Goal: Information Seeking & Learning: Check status

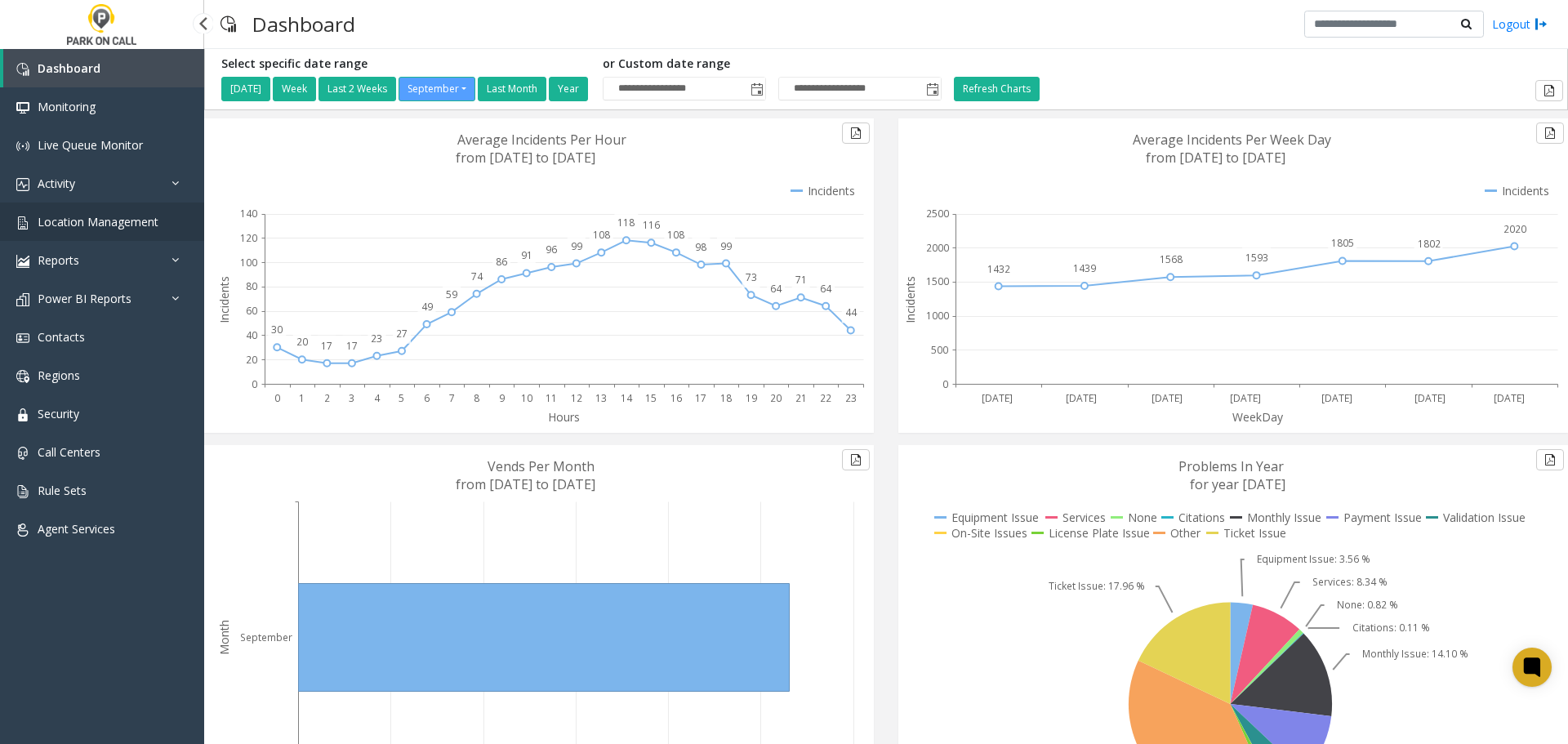
click at [61, 215] on span "Location Management" at bounding box center [98, 222] width 121 height 16
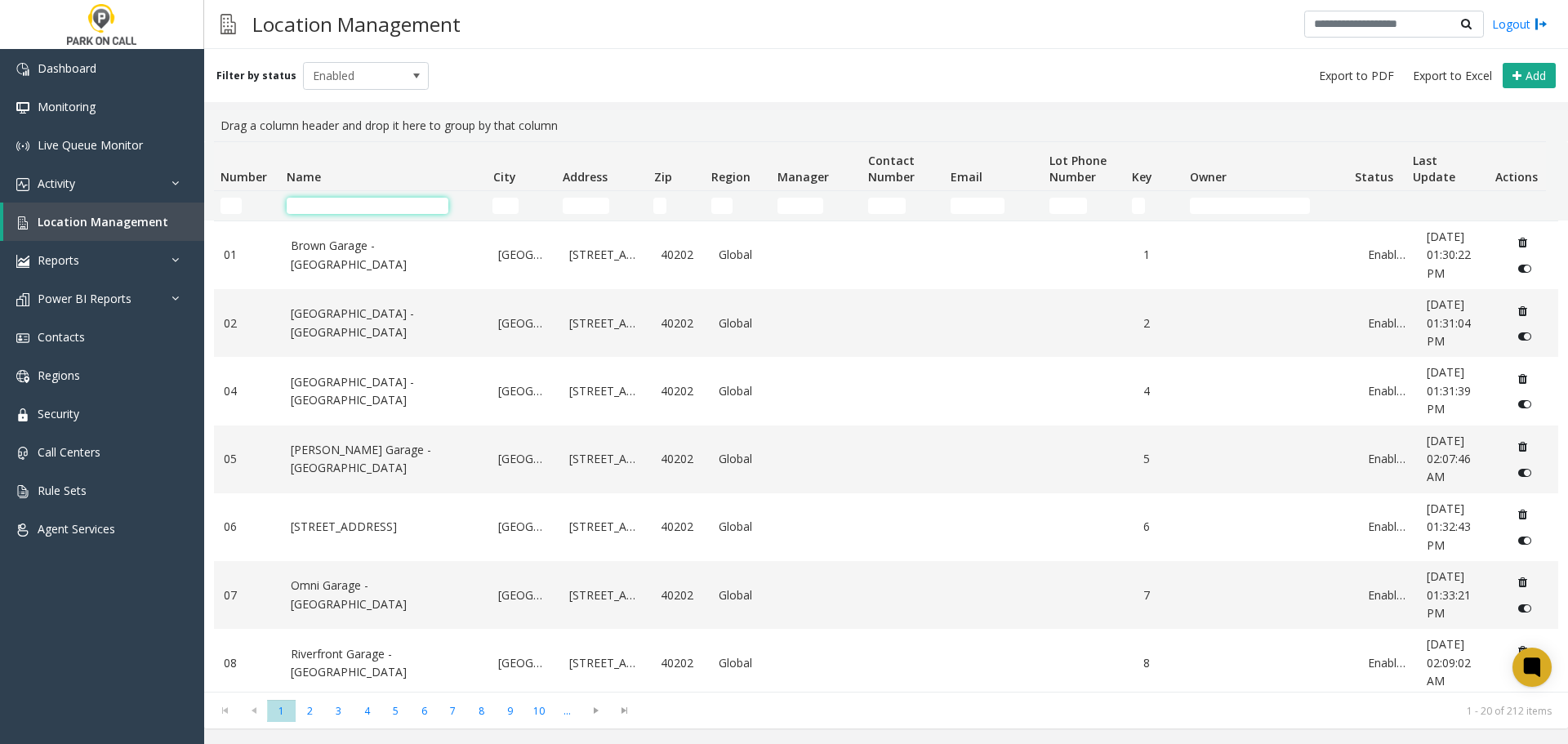
click at [402, 207] on input "Name Filter" at bounding box center [367, 206] width 162 height 16
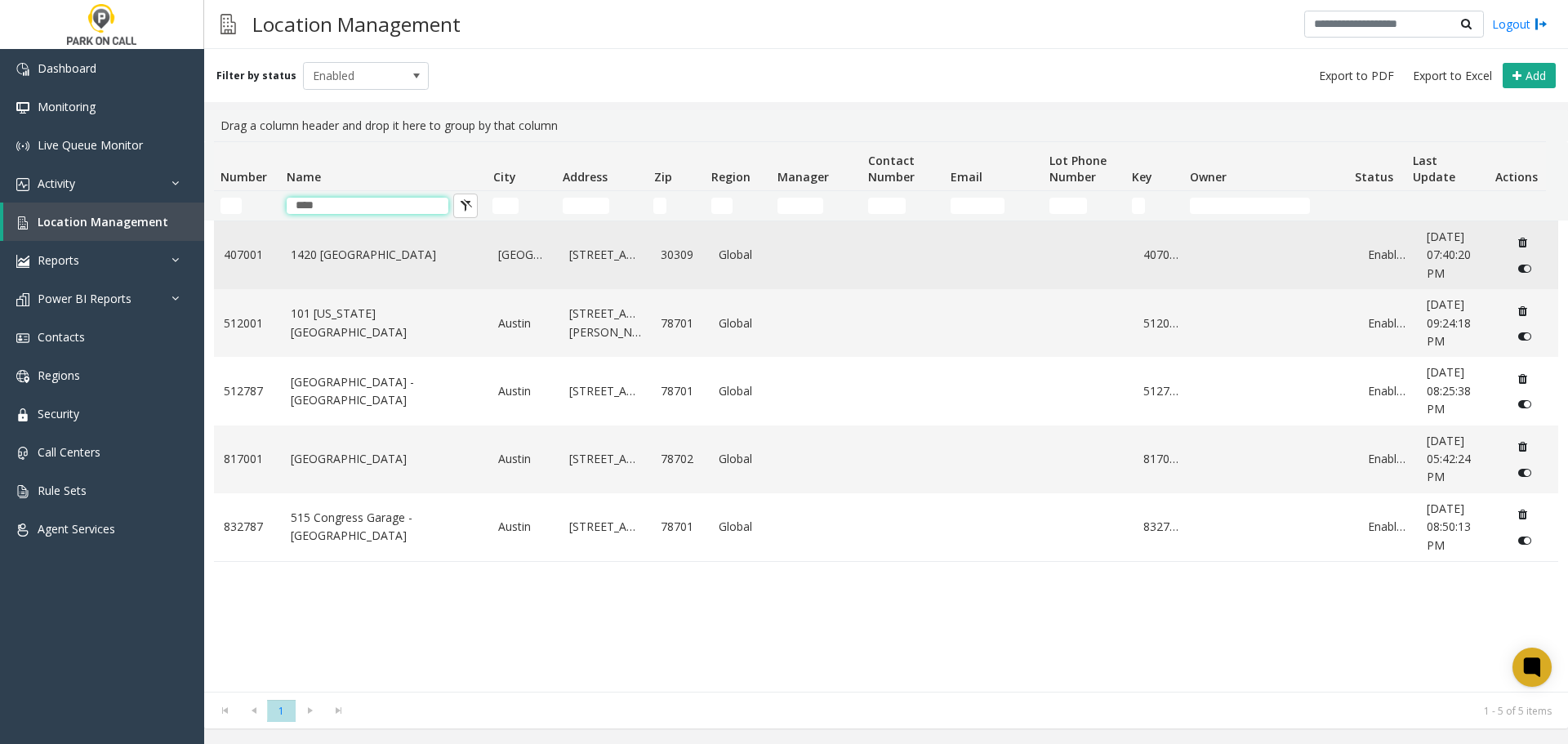
type input "****"
click at [393, 259] on link "1420 [GEOGRAPHIC_DATA]" at bounding box center [384, 255] width 189 height 18
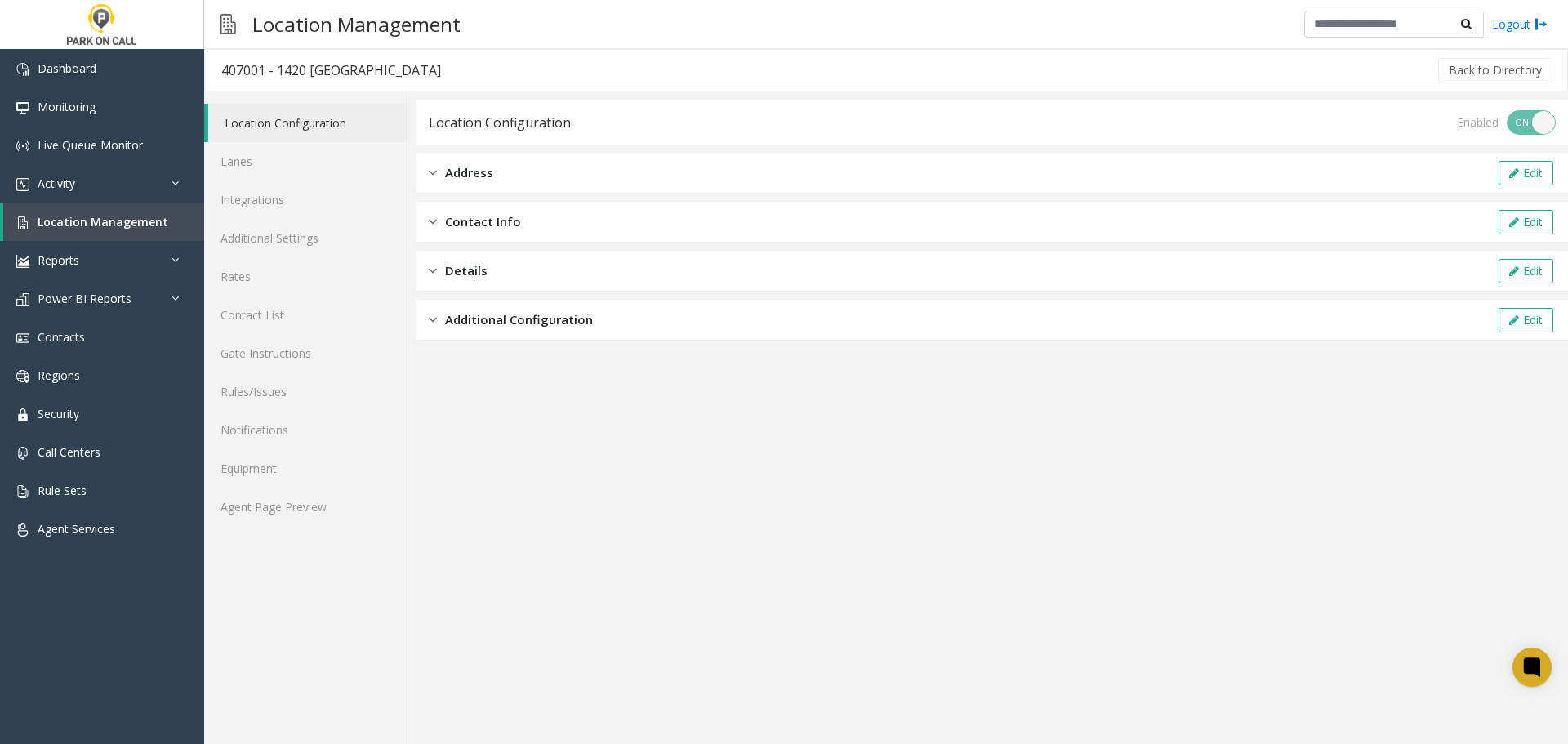
click at [454, 222] on span "Contact Info" at bounding box center [483, 222] width 76 height 19
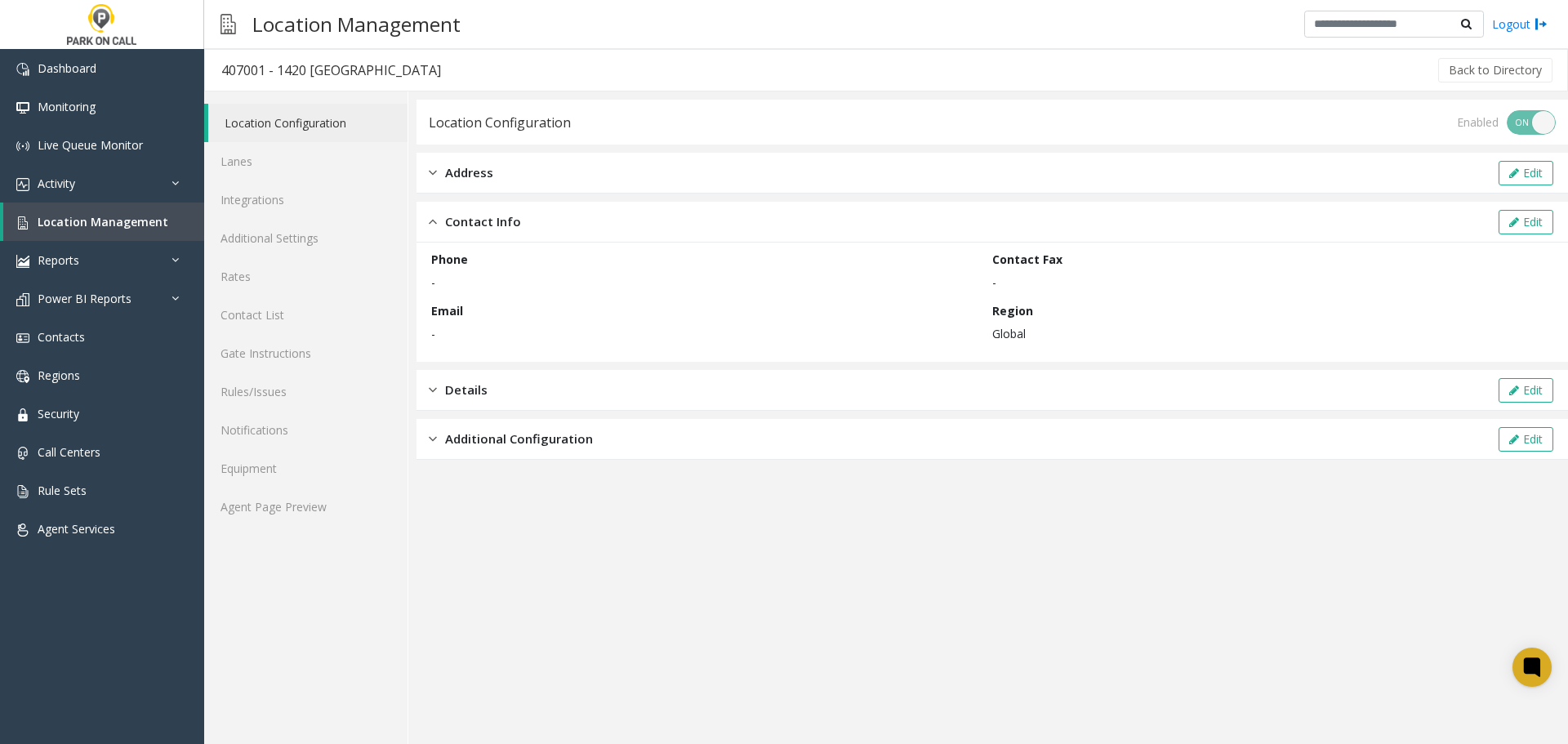
click at [454, 222] on span "Contact Info" at bounding box center [483, 222] width 76 height 19
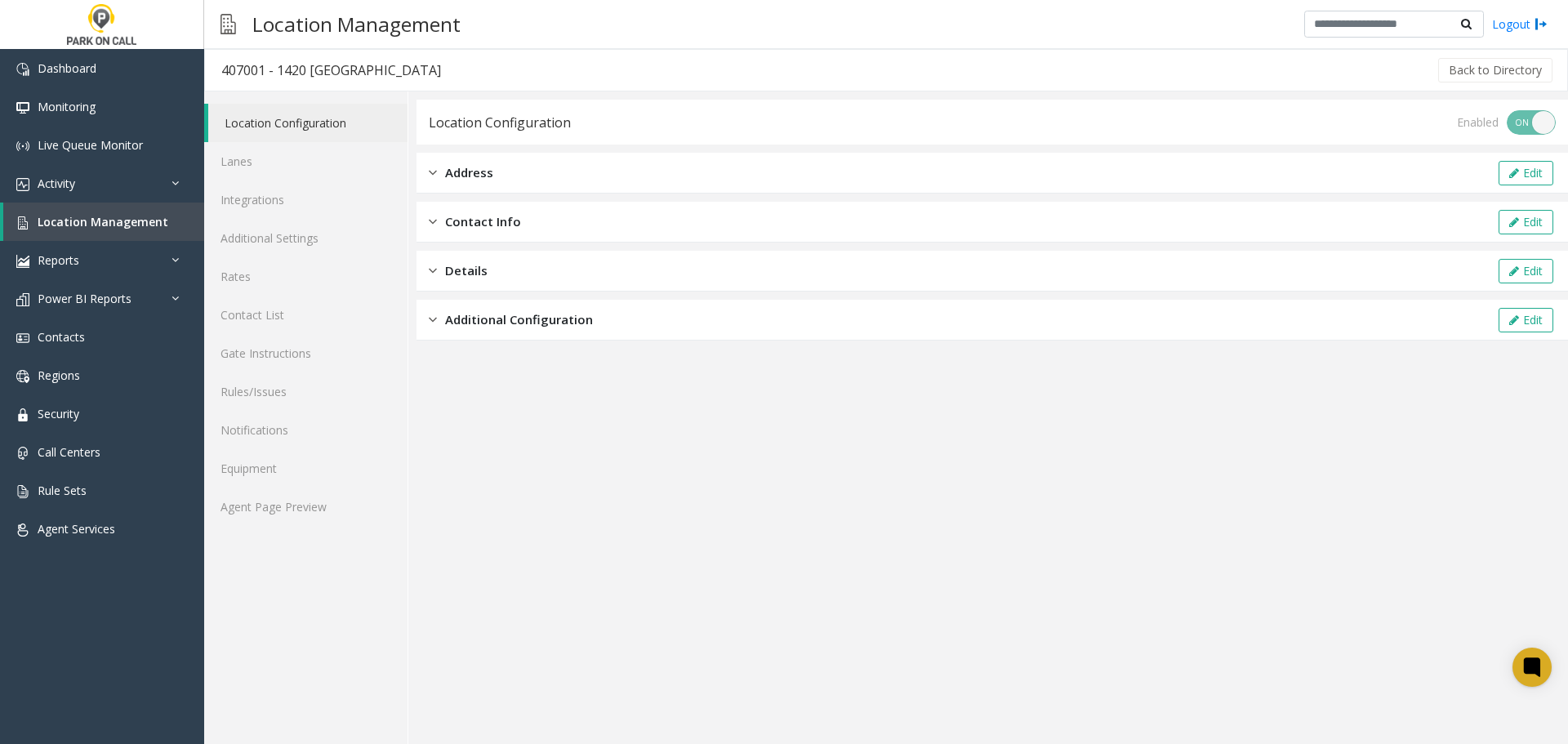
click at [452, 177] on span "Address" at bounding box center [469, 173] width 48 height 19
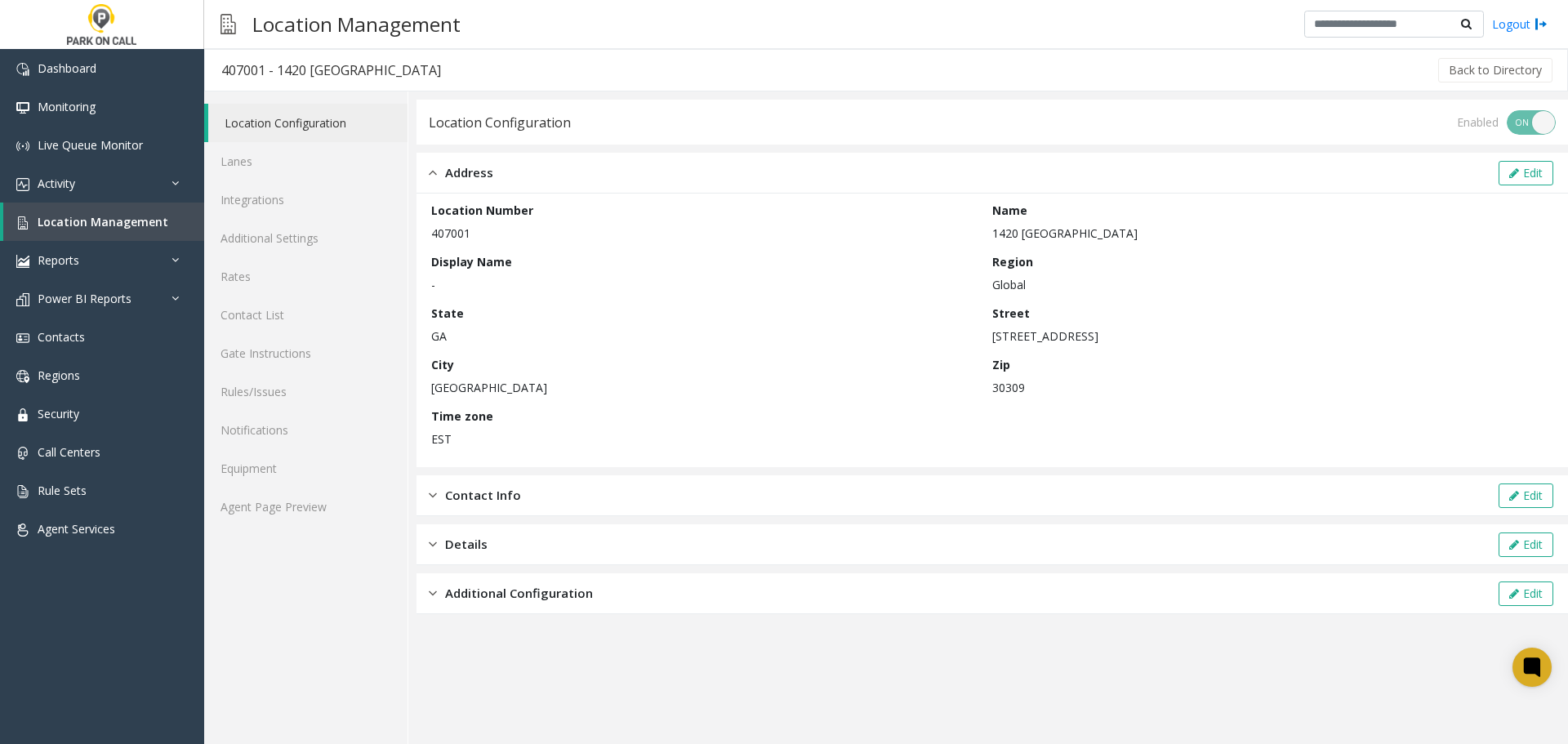
click at [452, 177] on span "Address" at bounding box center [469, 173] width 48 height 19
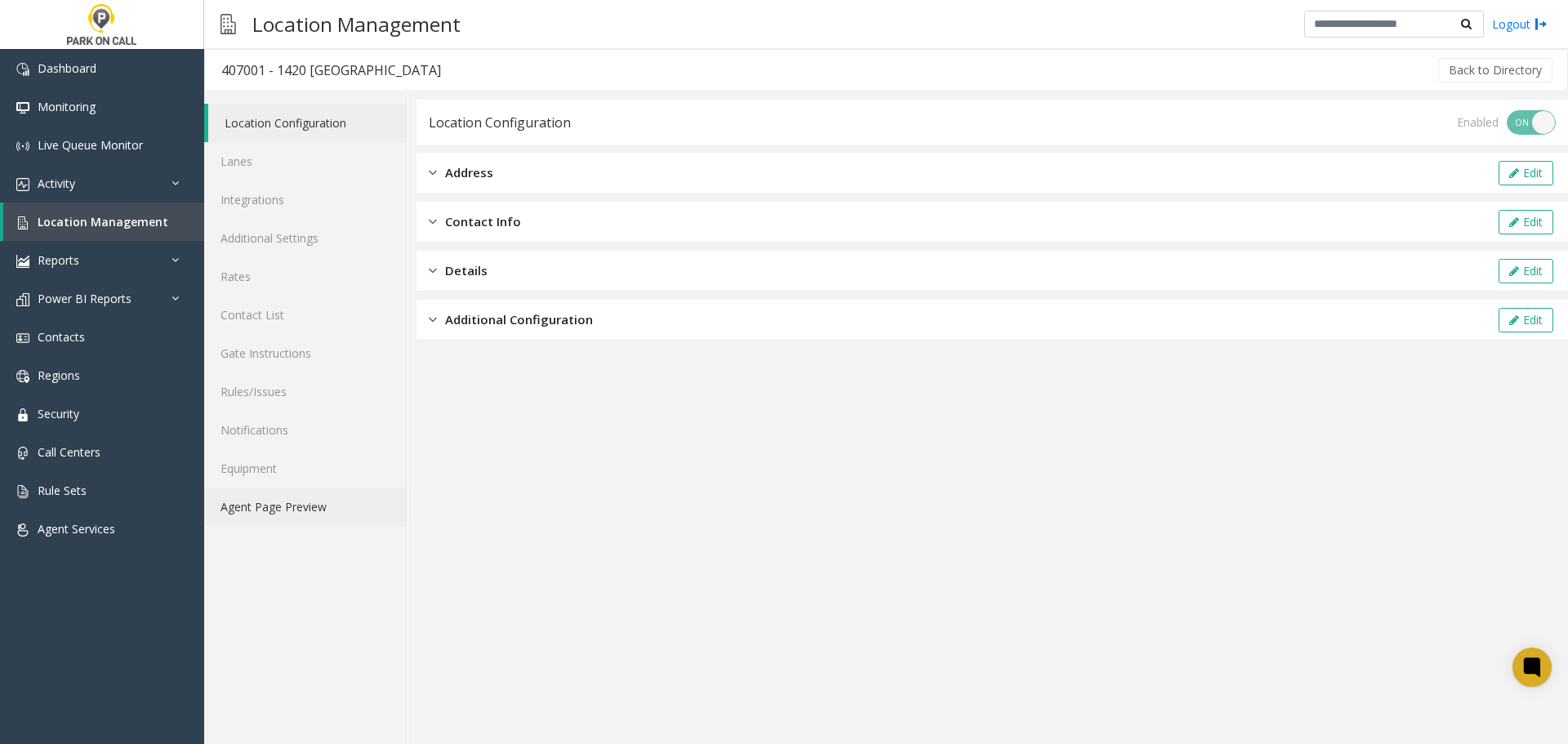
click at [312, 499] on link "Agent Page Preview" at bounding box center [306, 506] width 204 height 38
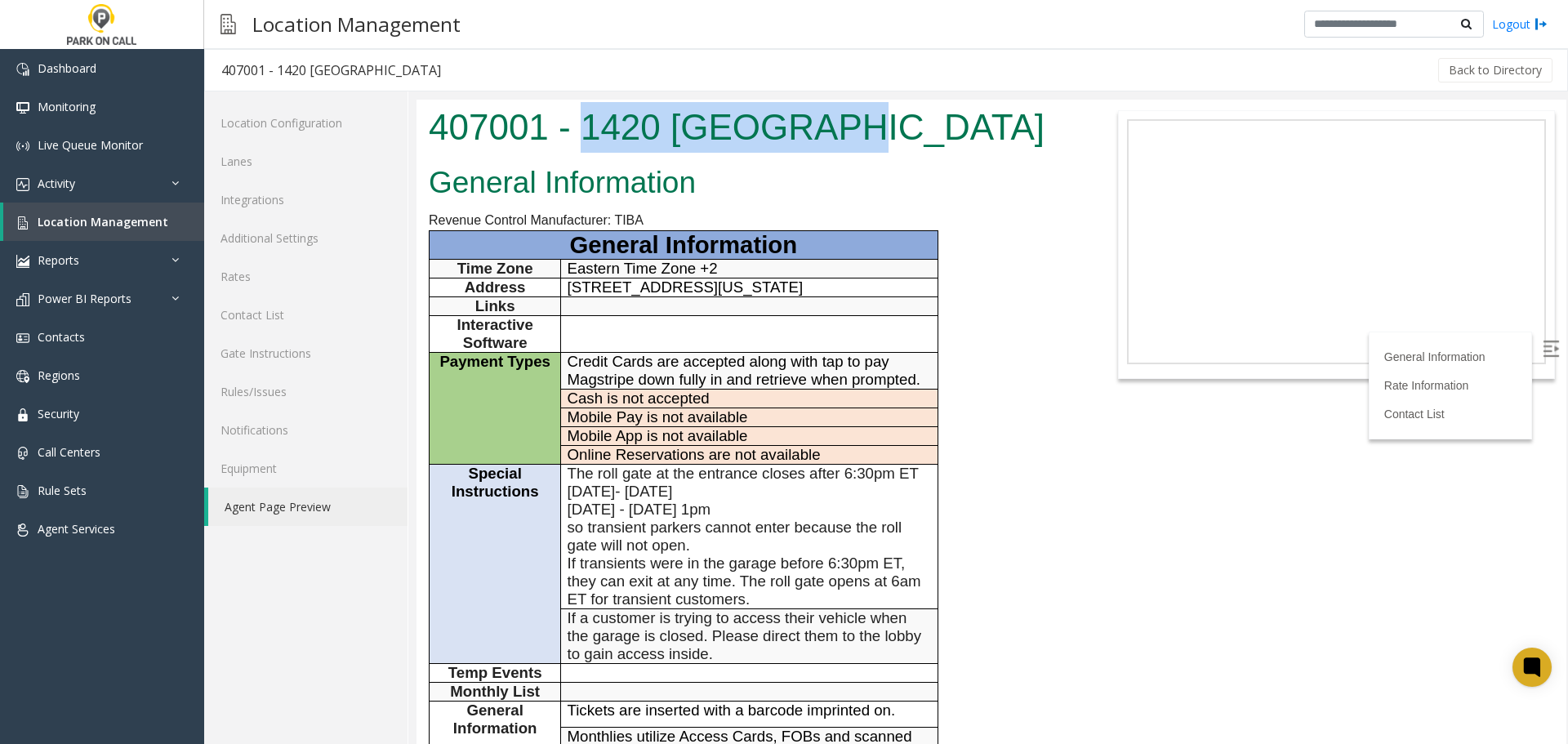
drag, startPoint x: 586, startPoint y: 126, endPoint x: 827, endPoint y: 128, distance: 241.0
click at [827, 128] on h1 "407001 - 1420 Peachtree - Peak Parking" at bounding box center [752, 128] width 646 height 51
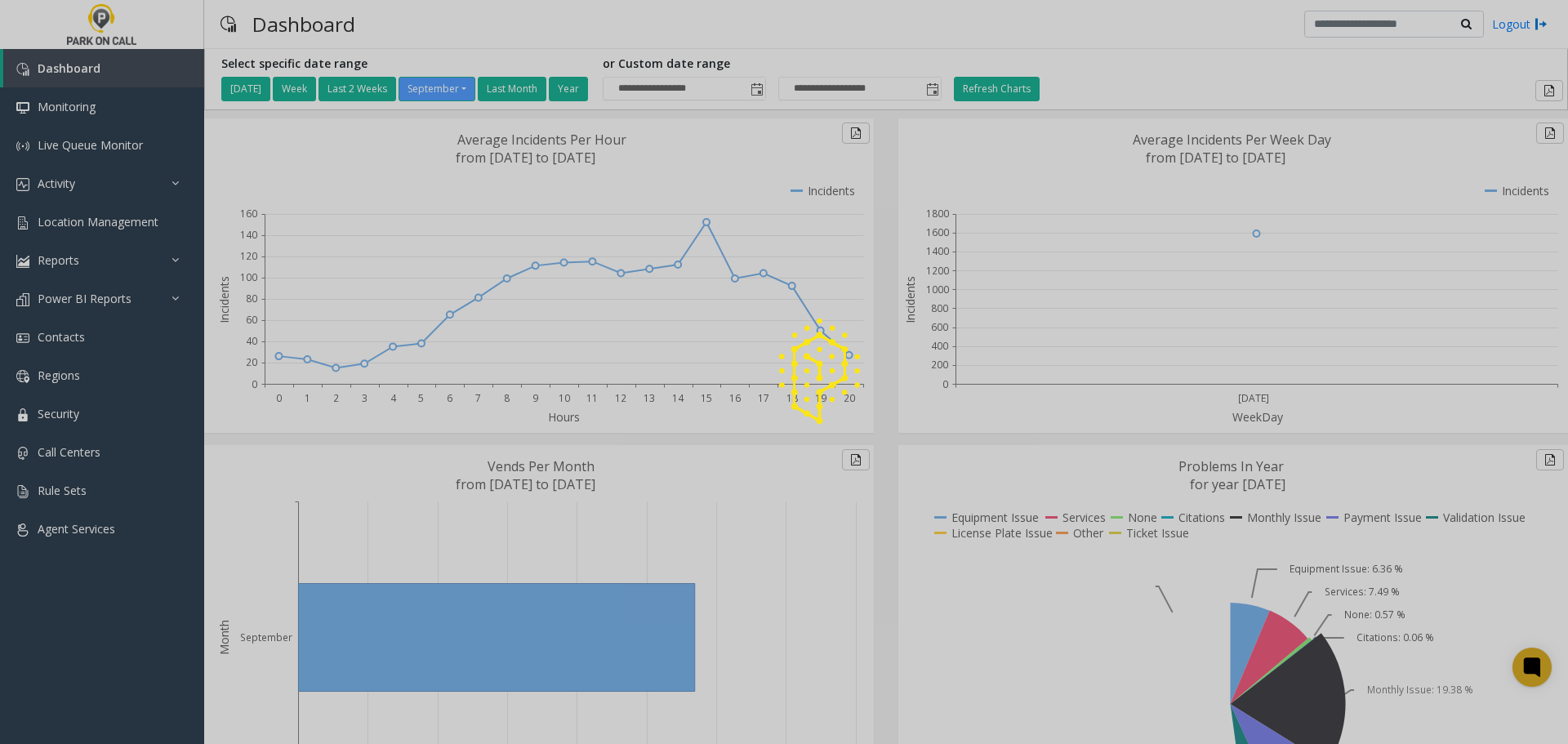
click at [70, 186] on div at bounding box center [784, 372] width 1568 height 744
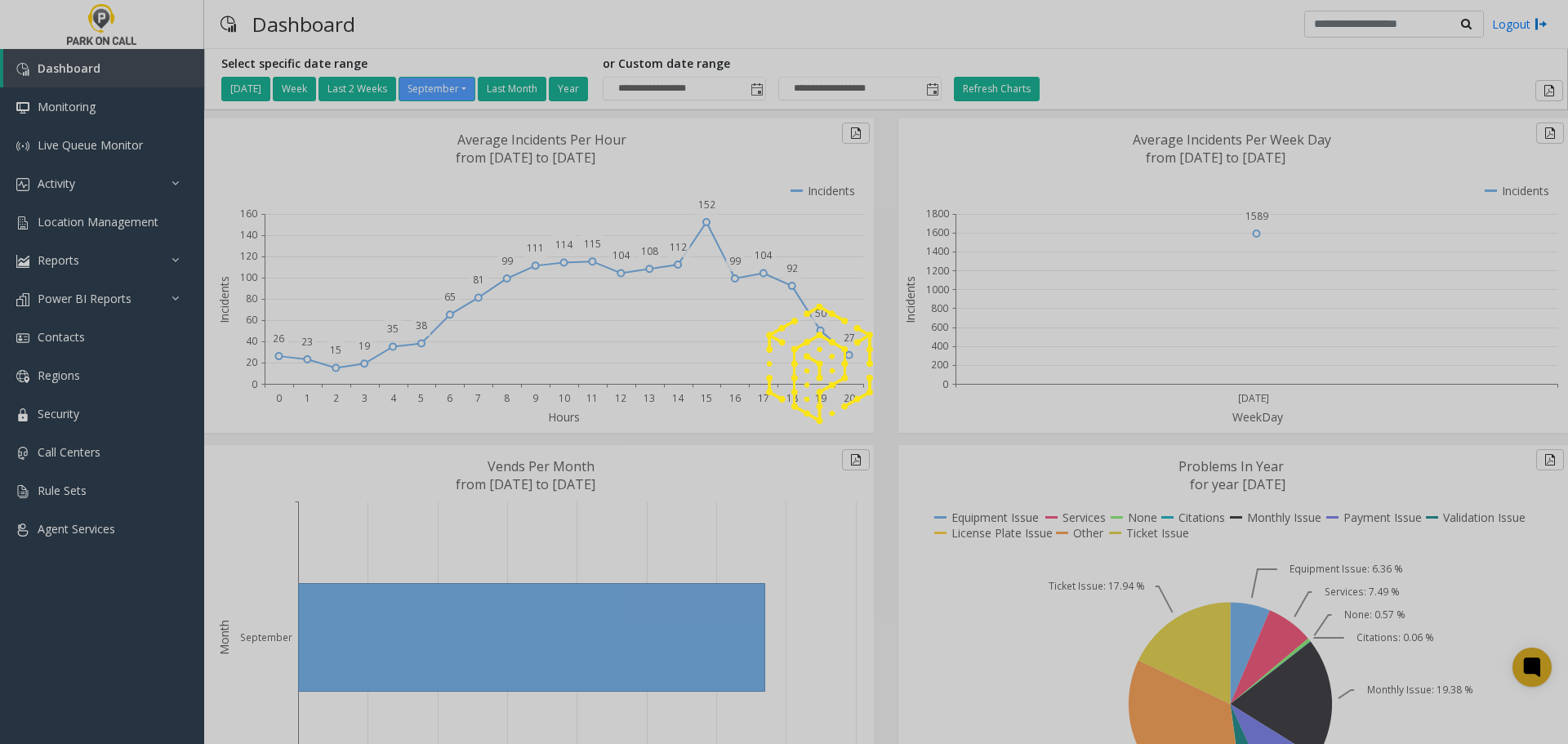
click at [64, 180] on div at bounding box center [784, 372] width 1568 height 744
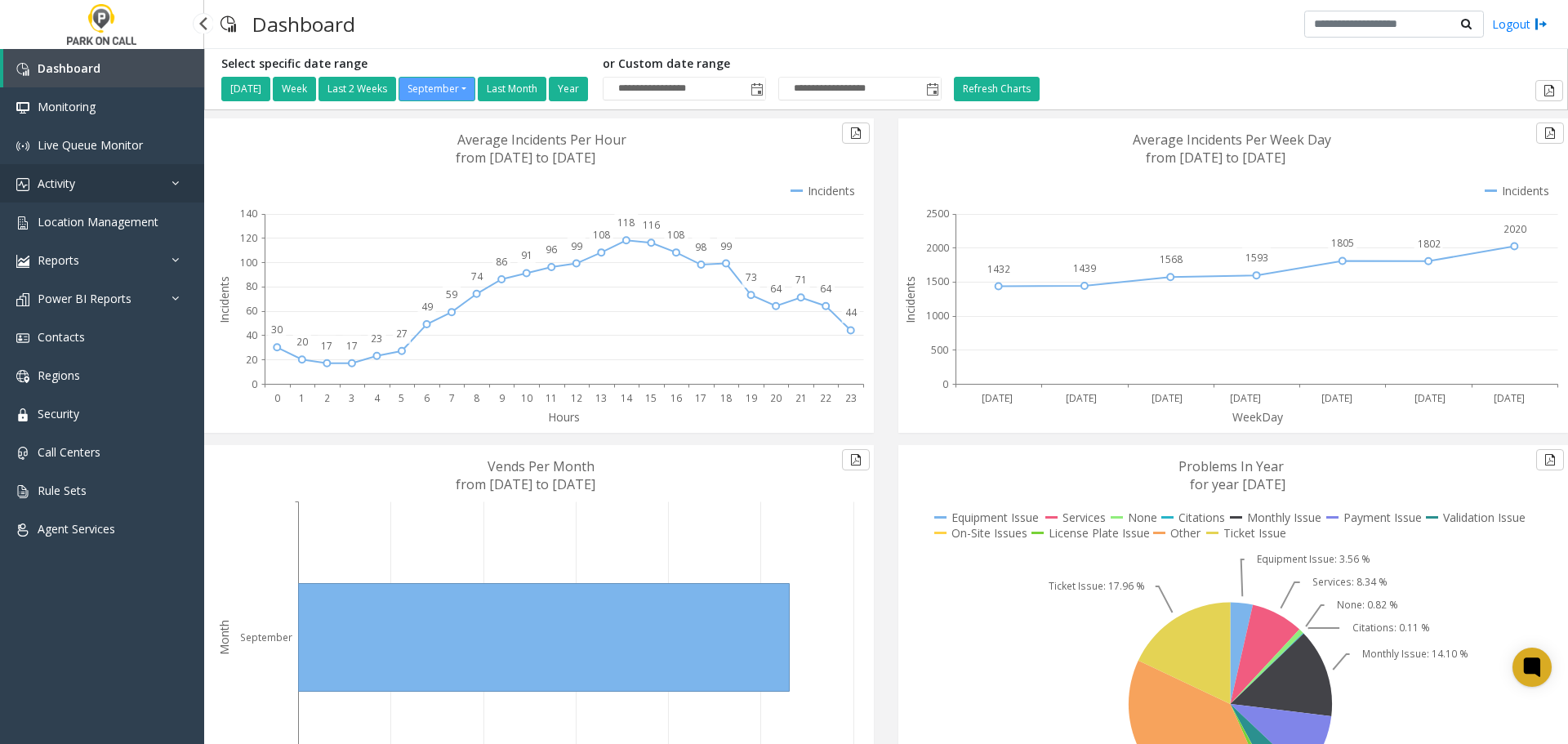
click at [72, 182] on span "Activity" at bounding box center [56, 183] width 38 height 16
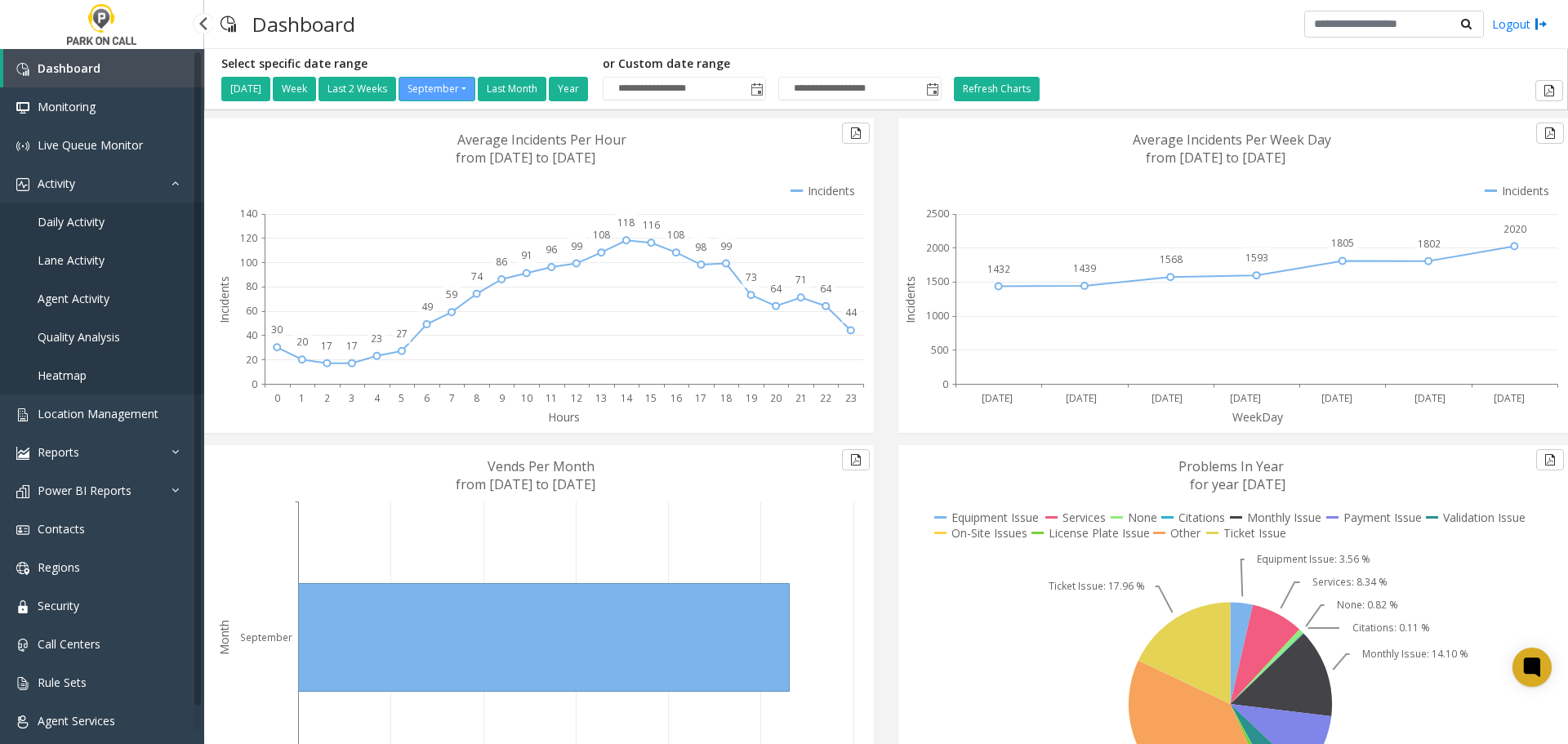
click at [81, 222] on span "Daily Activity" at bounding box center [71, 222] width 67 height 16
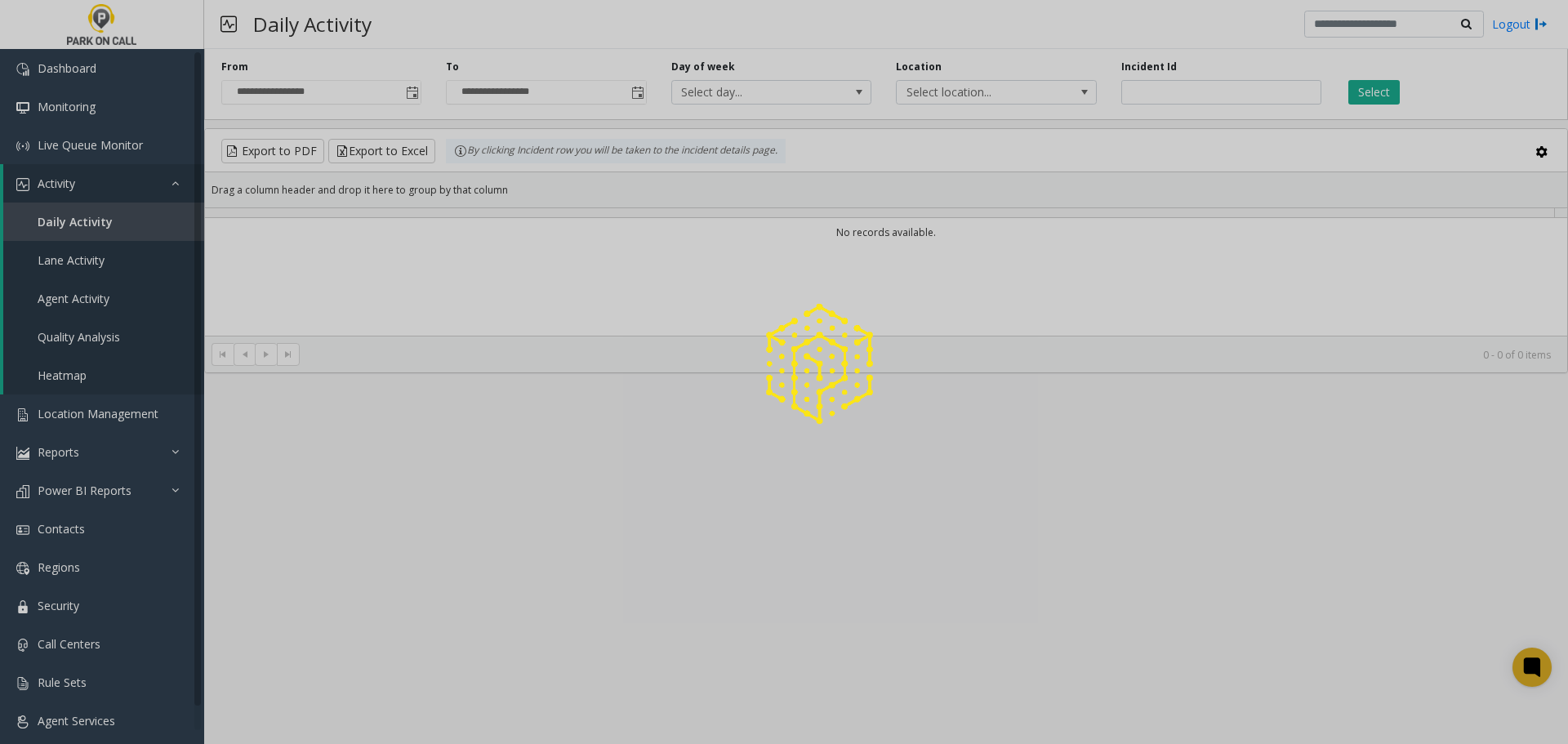
click at [82, 257] on div at bounding box center [784, 372] width 1568 height 744
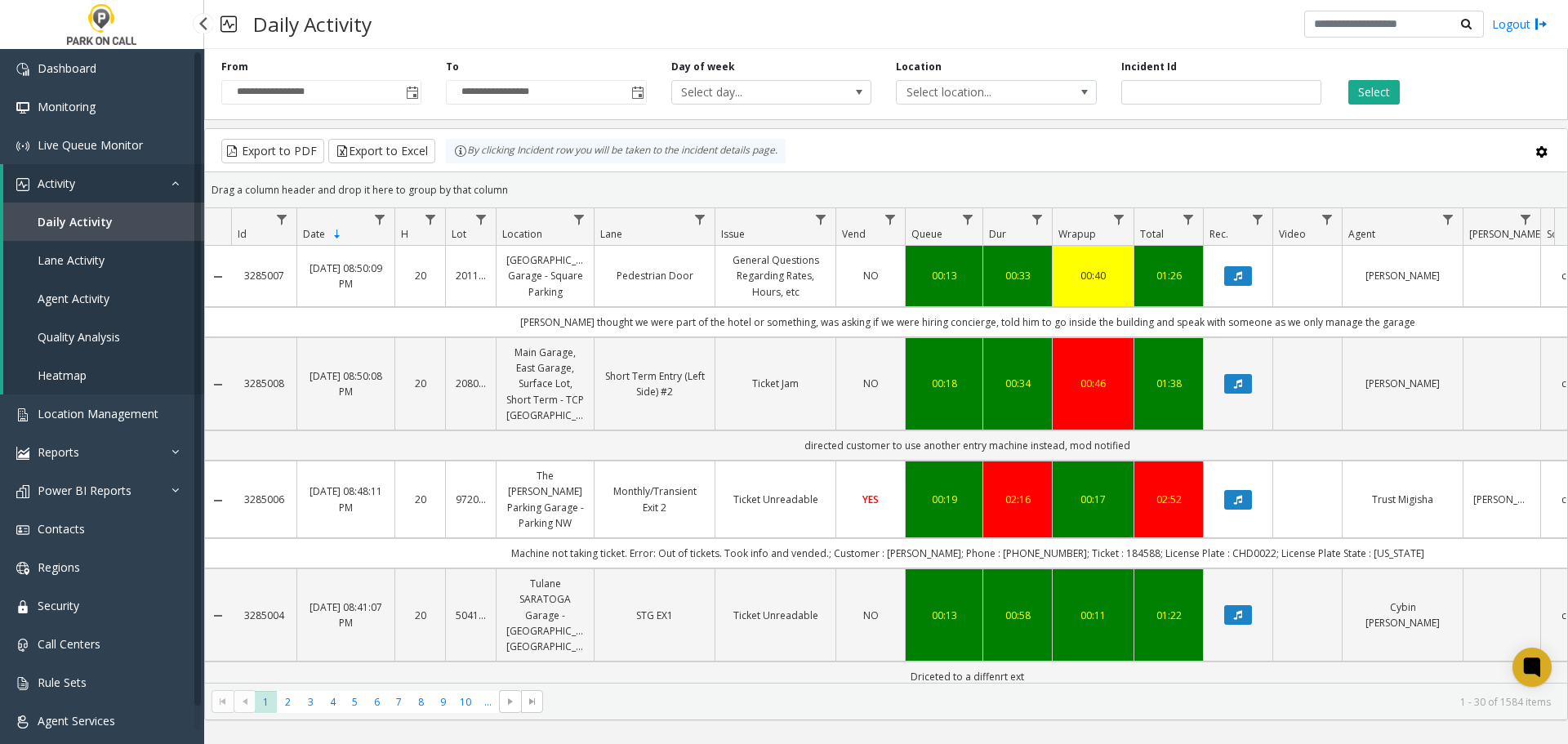
click at [82, 257] on span "Lane Activity" at bounding box center [71, 259] width 67 height 16
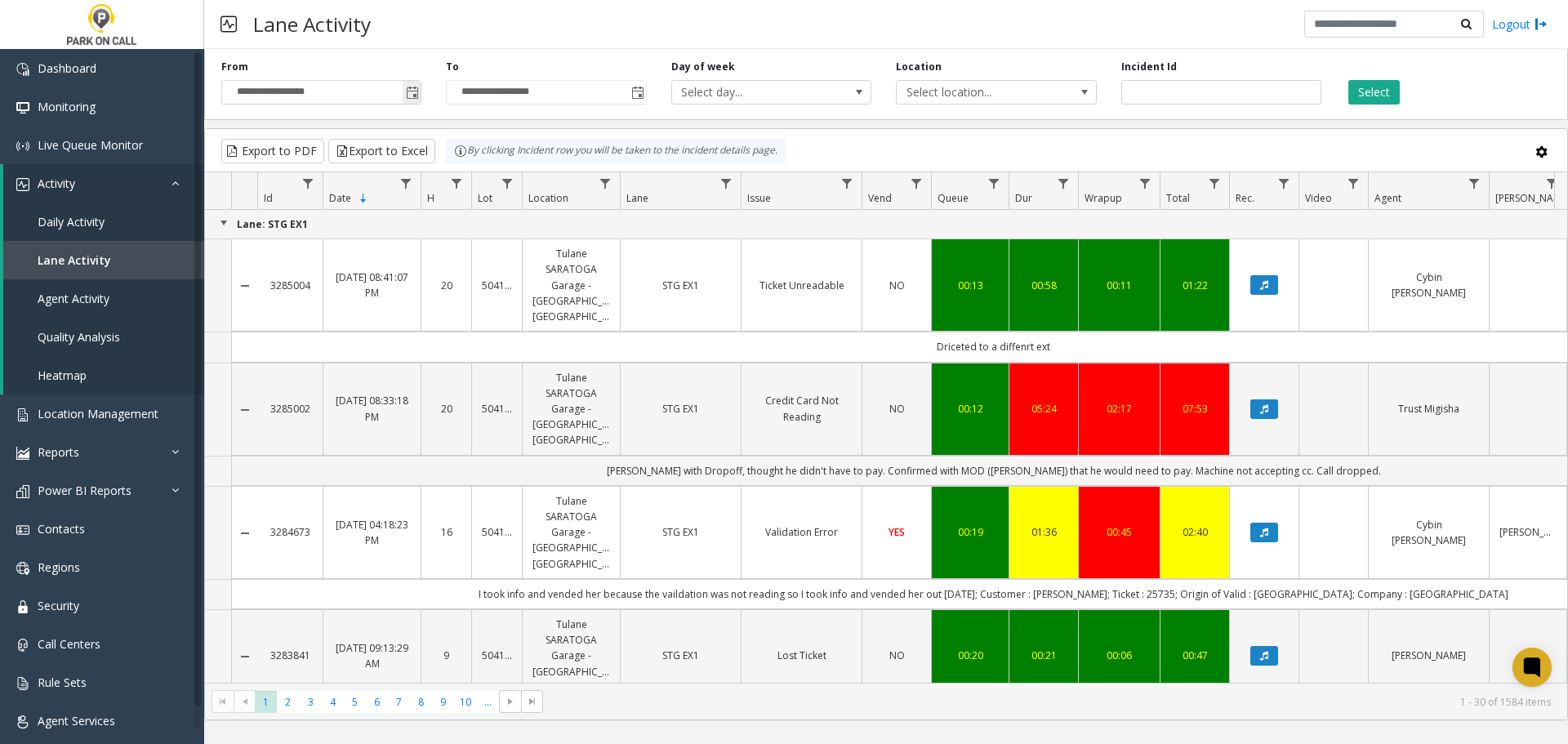
click at [411, 91] on span "Toggle popup" at bounding box center [412, 93] width 13 height 13
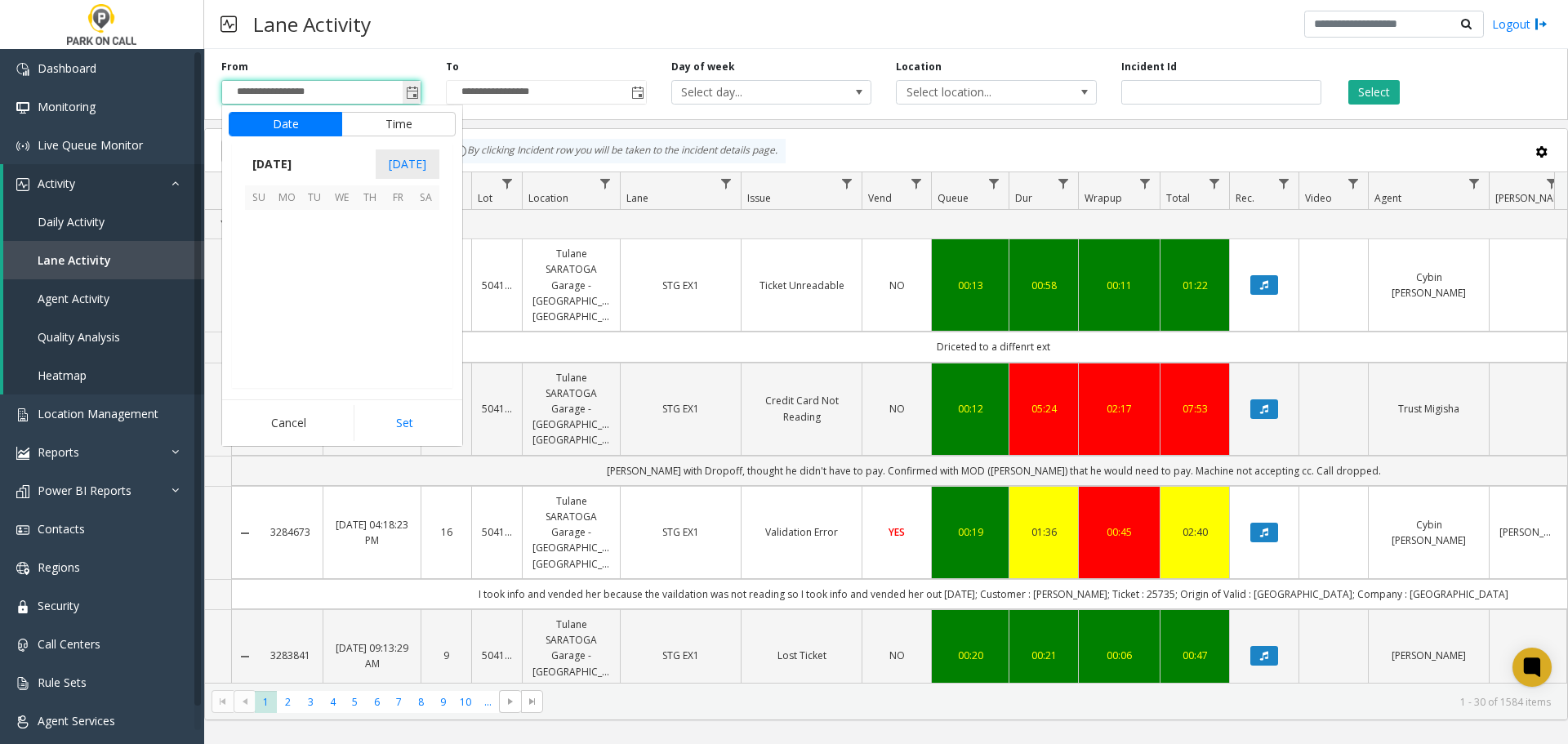
scroll to position [292954, 0]
click at [254, 246] on span "7" at bounding box center [259, 252] width 28 height 28
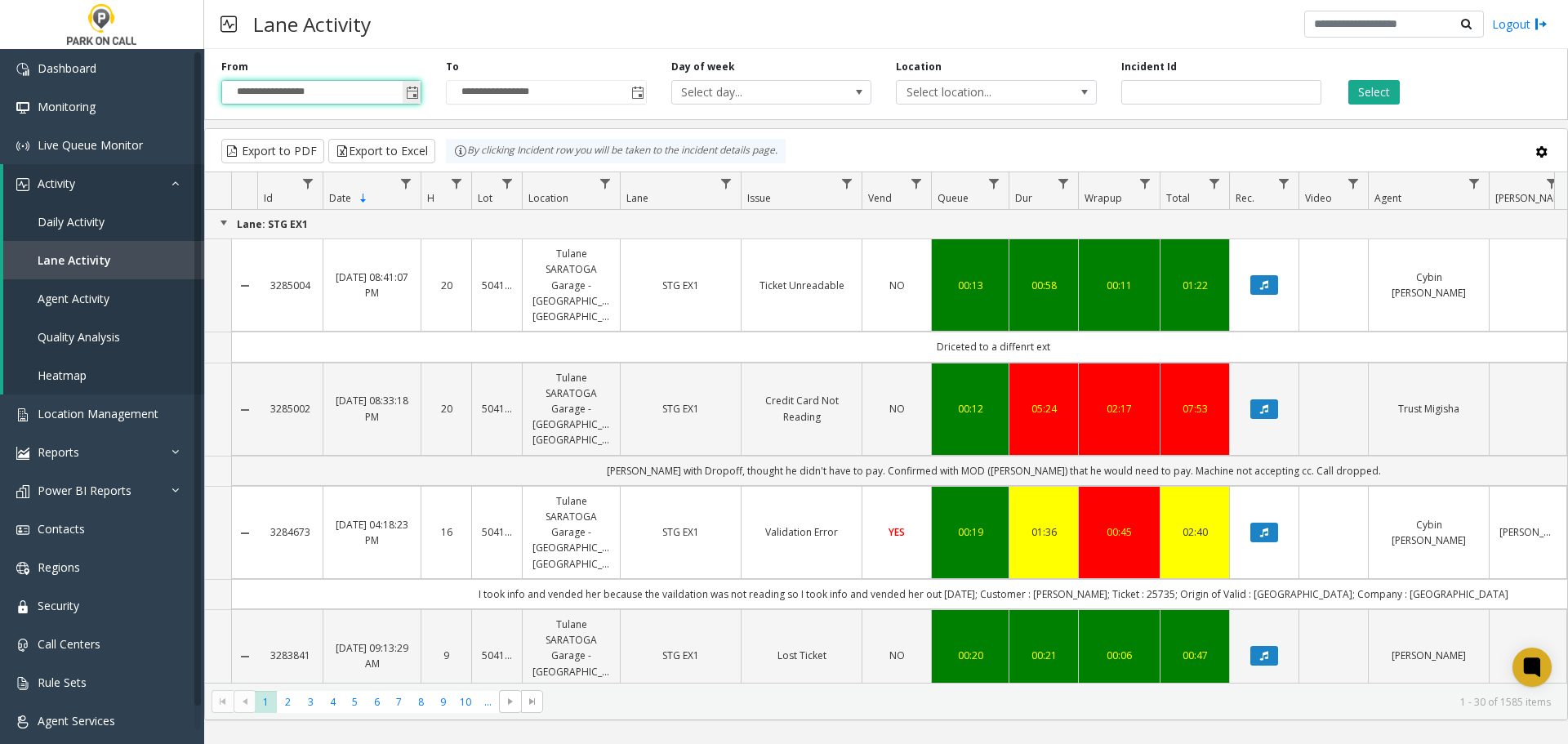
click at [417, 92] on span "Toggle popup" at bounding box center [412, 93] width 13 height 13
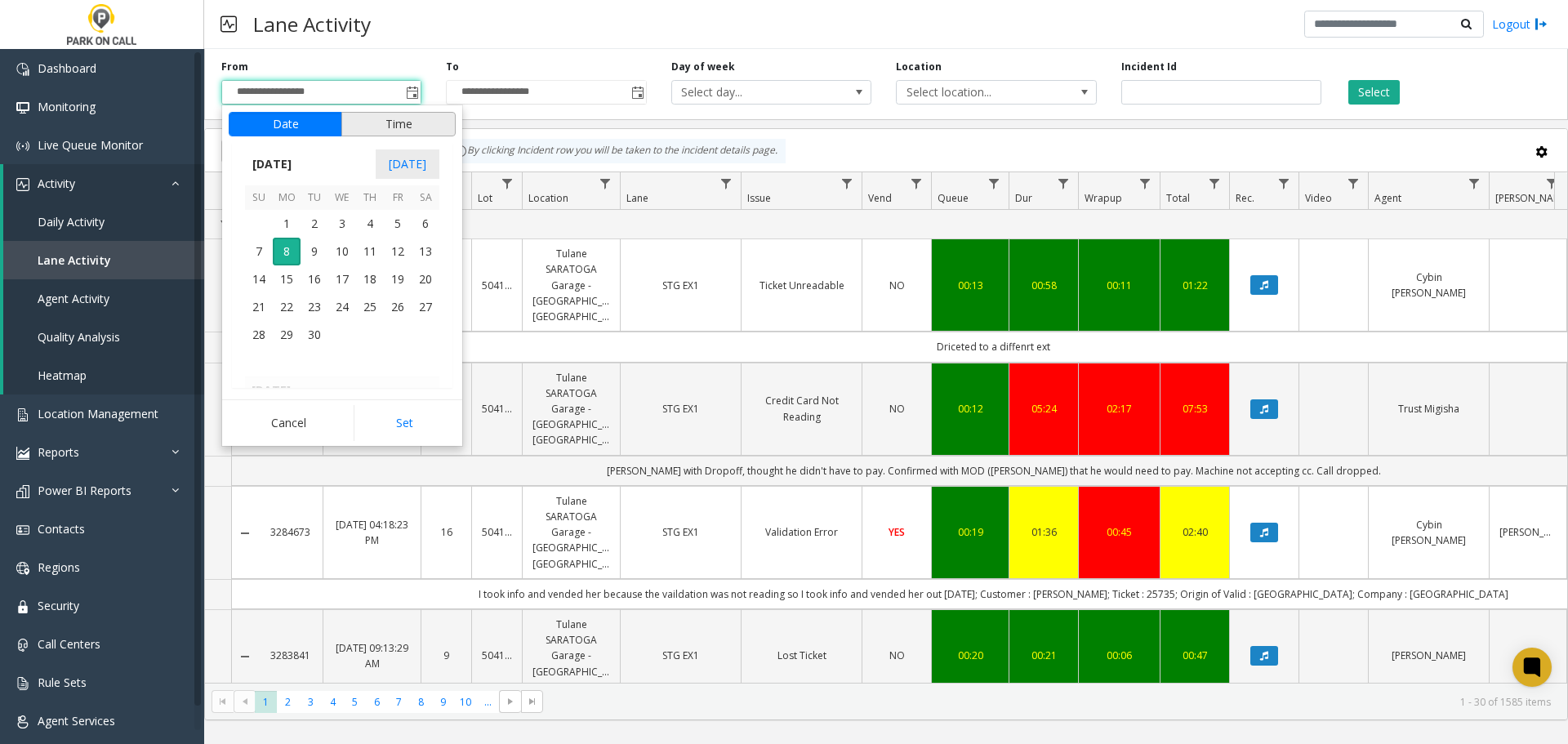
click at [380, 122] on button "Time" at bounding box center [398, 124] width 115 height 25
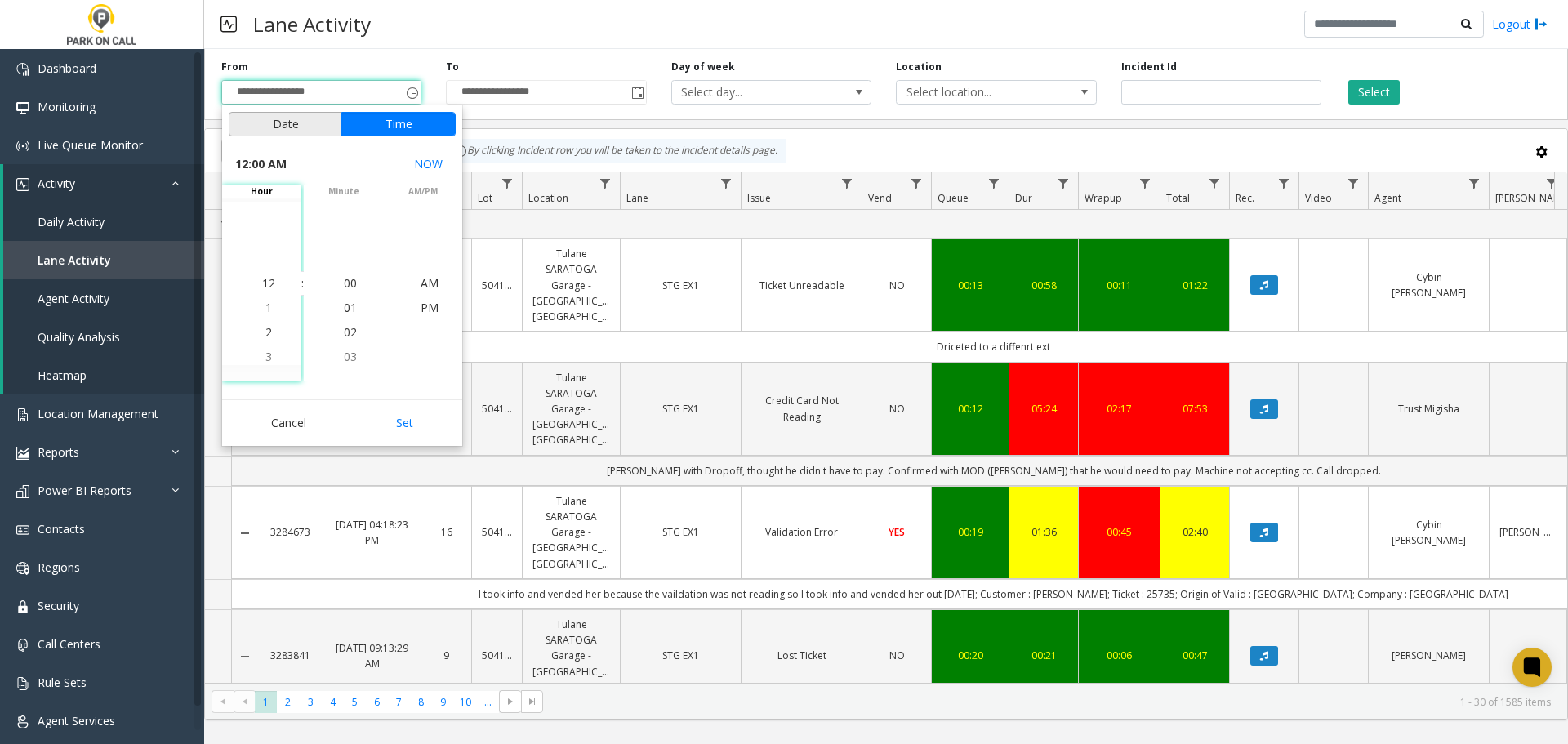
click at [287, 133] on button "Date" at bounding box center [285, 124] width 114 height 25
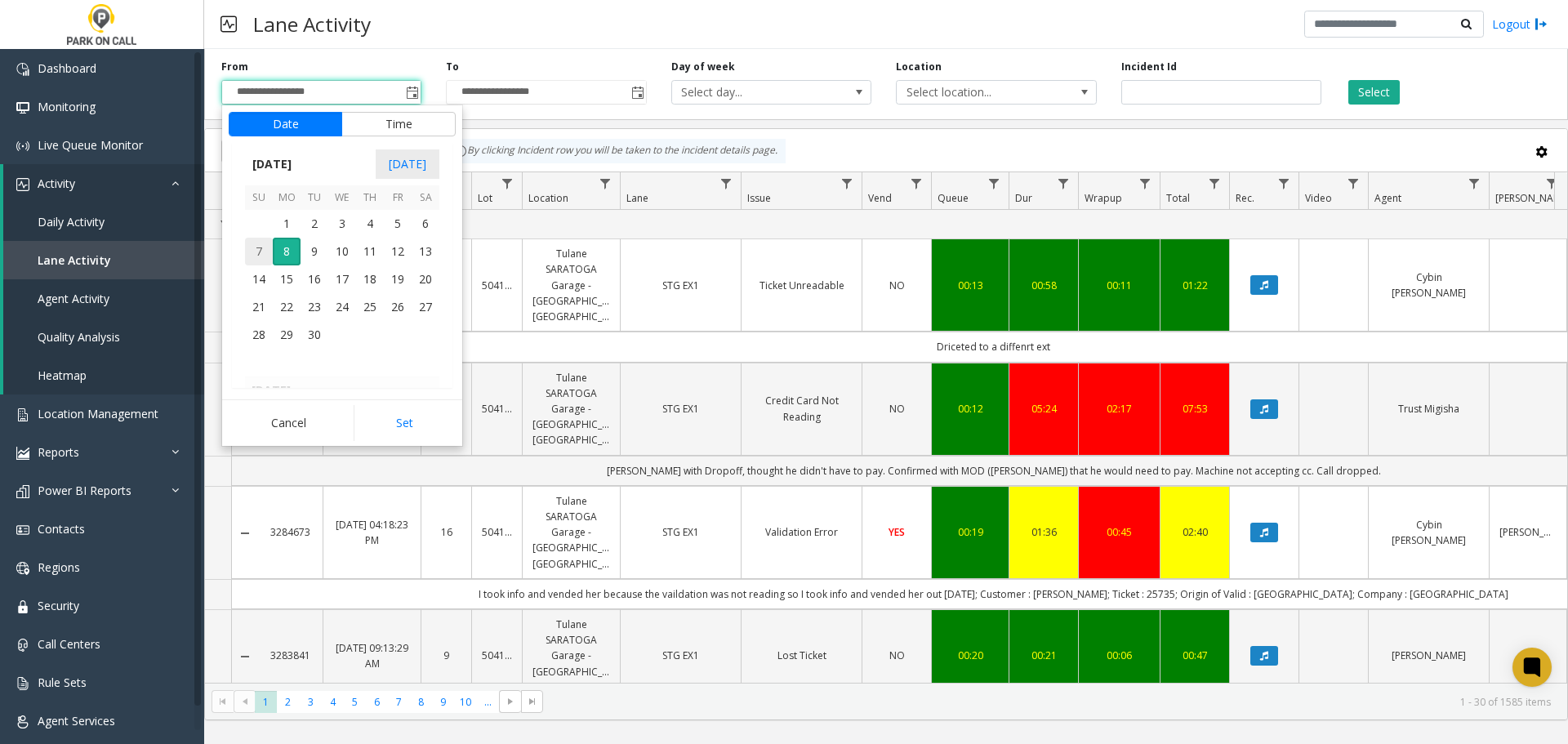
click at [254, 254] on span "7" at bounding box center [259, 252] width 28 height 28
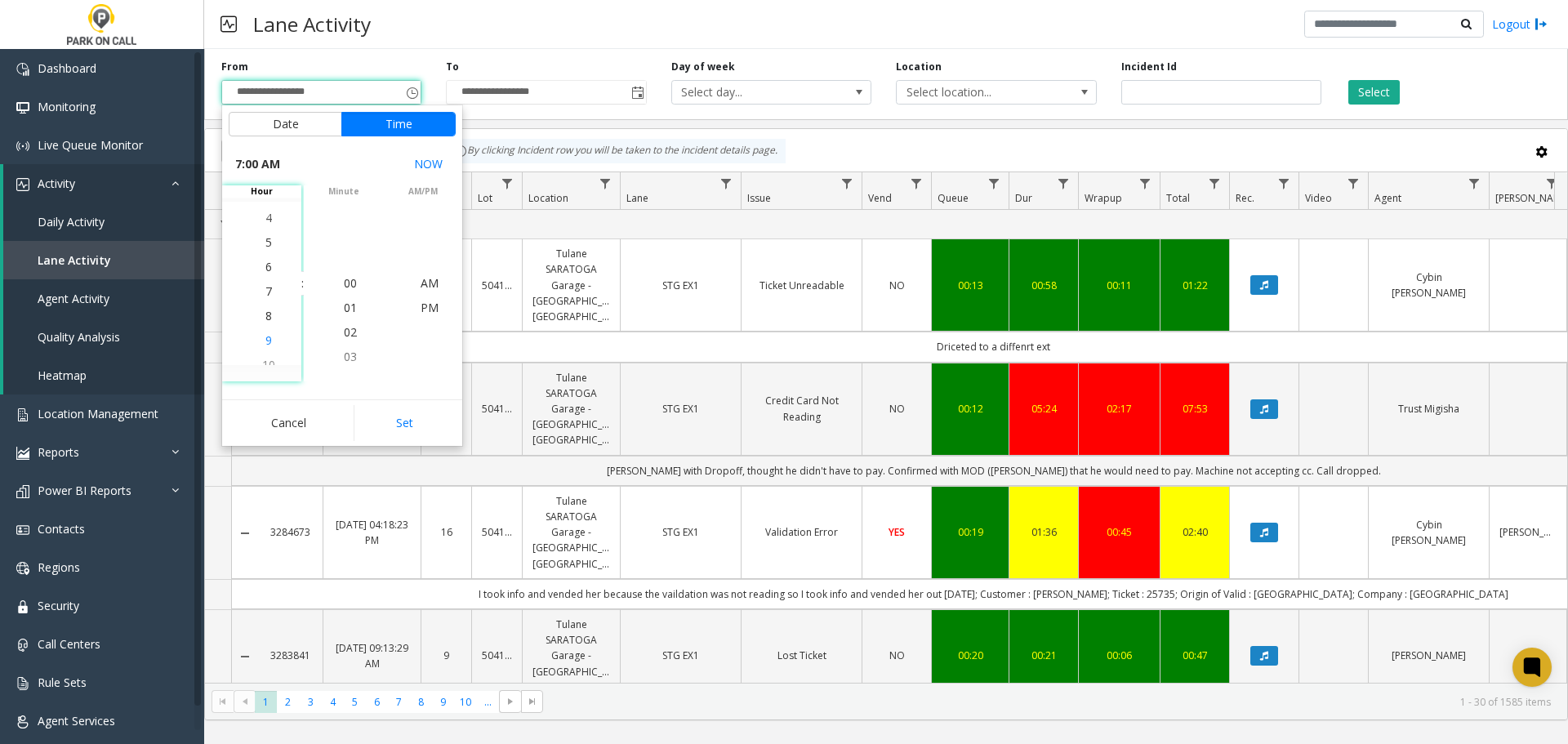
scroll to position [172, 0]
click at [267, 236] on li "5" at bounding box center [269, 235] width 57 height 25
click at [348, 280] on span "00" at bounding box center [350, 282] width 13 height 16
click at [426, 305] on span "PM" at bounding box center [429, 307] width 18 height 16
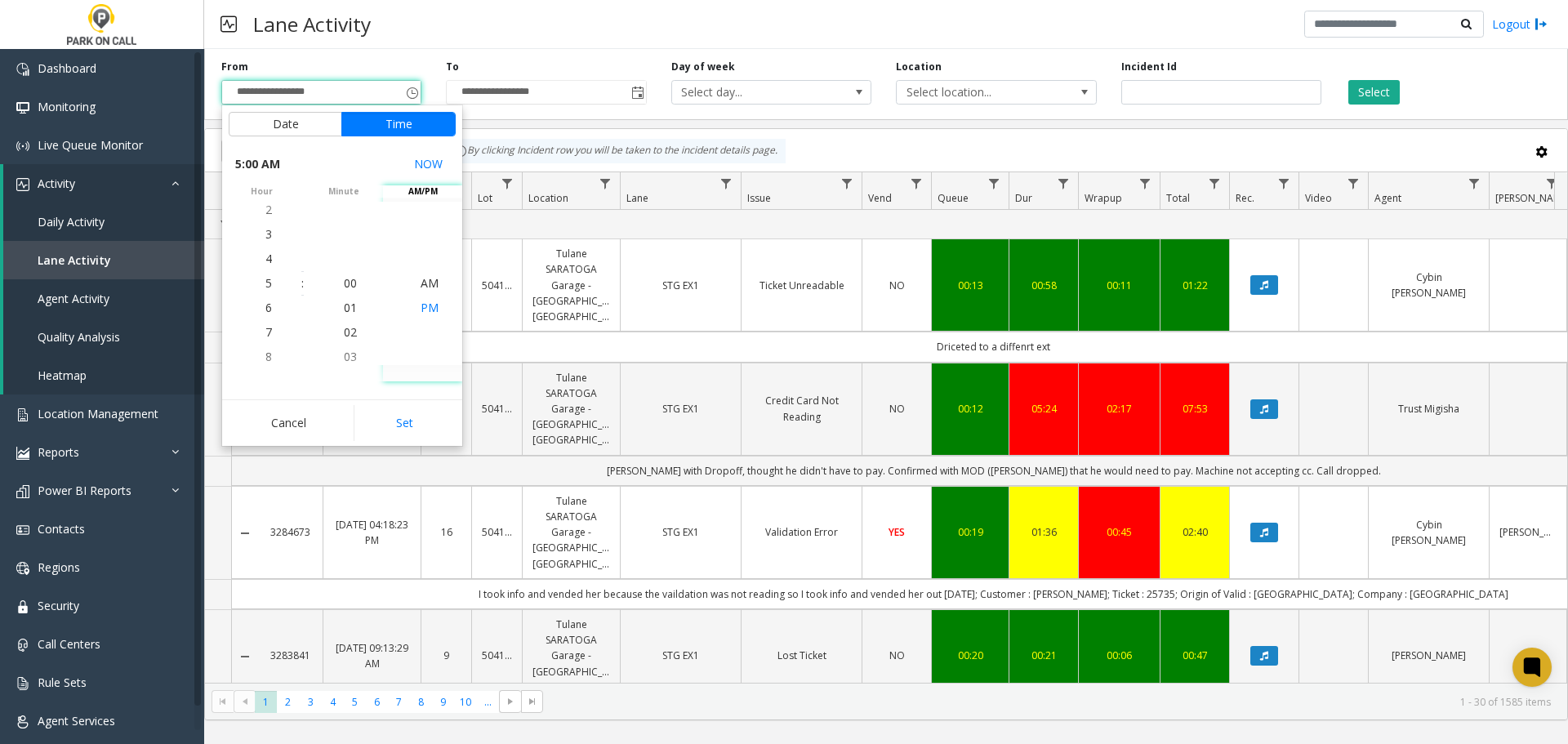
scroll to position [25, 0]
click at [411, 433] on button "Set" at bounding box center [405, 423] width 103 height 36
type input "**********"
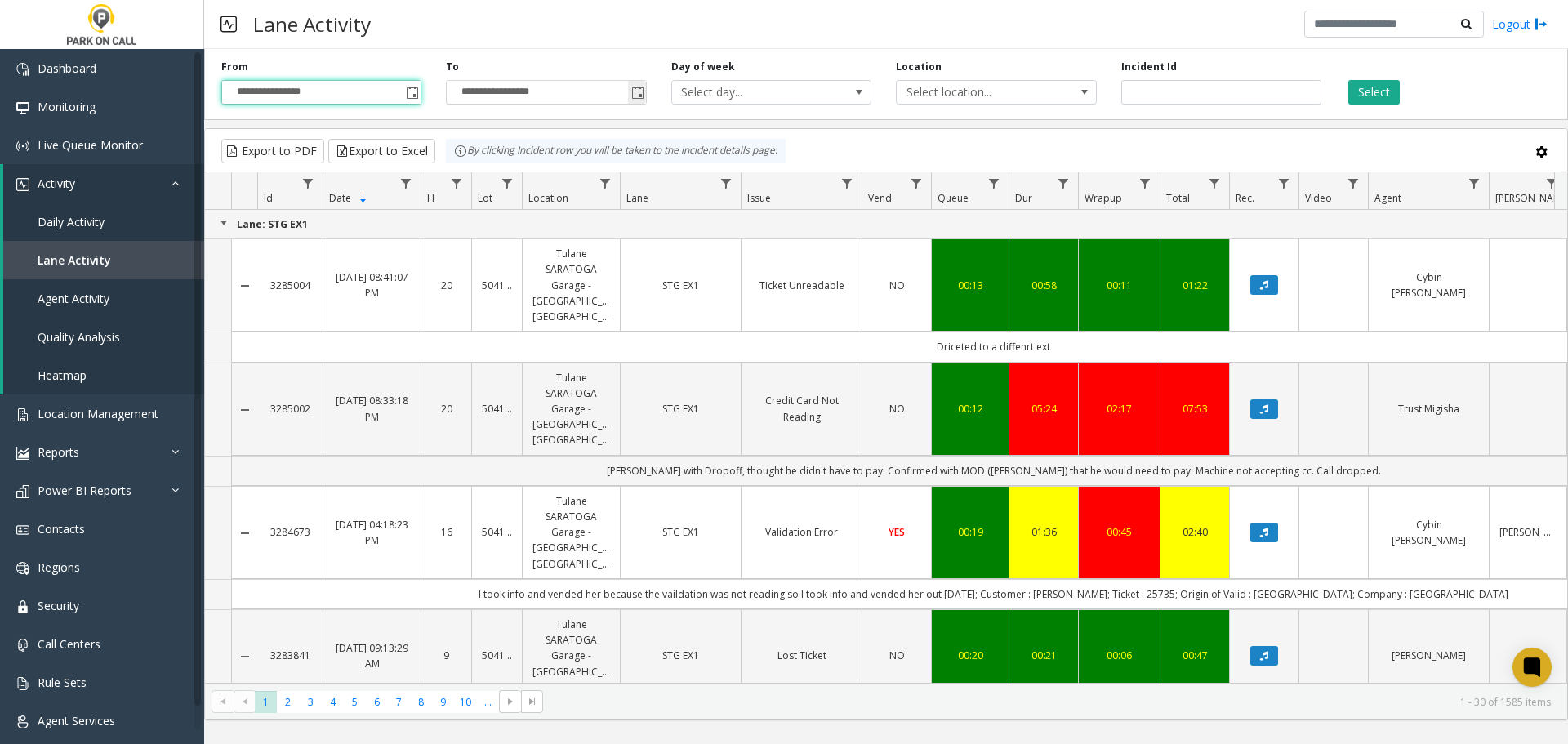
click at [639, 92] on span "Toggle popup" at bounding box center [638, 93] width 13 height 13
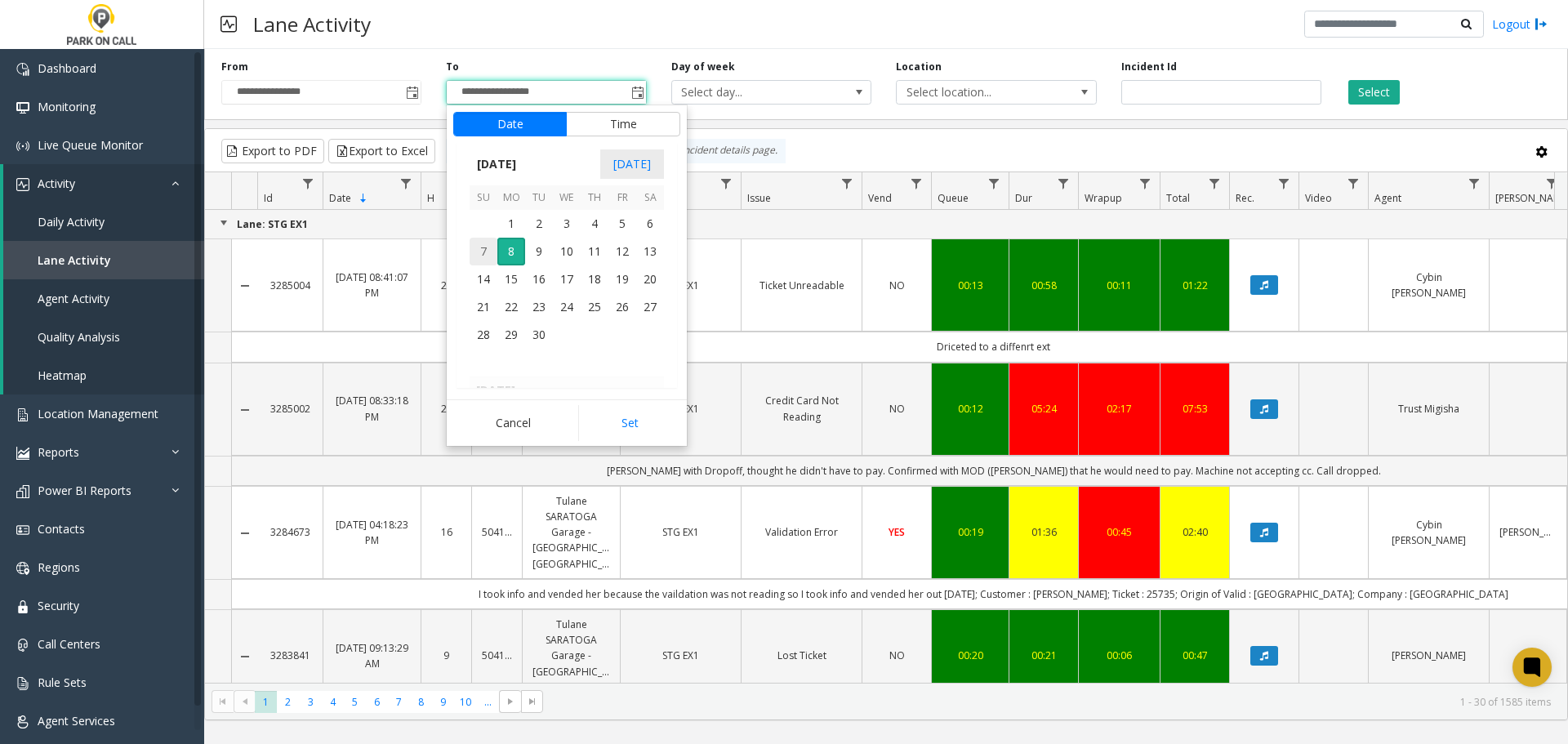
click at [480, 255] on span "7" at bounding box center [483, 252] width 28 height 28
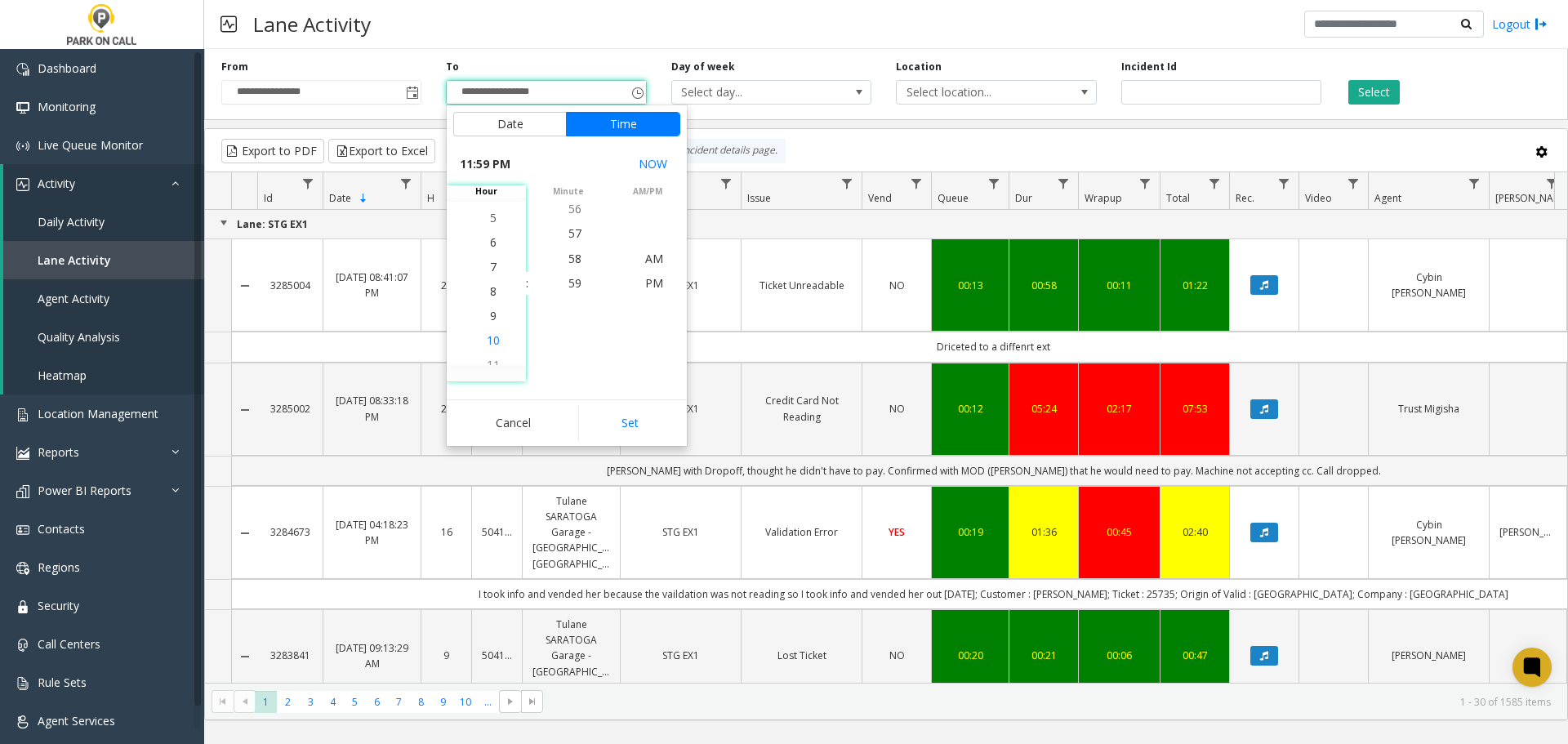
scroll to position [465, 0]
click at [492, 280] on li "7" at bounding box center [493, 283] width 57 height 25
click at [654, 285] on span "PM" at bounding box center [654, 282] width 18 height 16
click at [648, 418] on button "Set" at bounding box center [630, 423] width 103 height 36
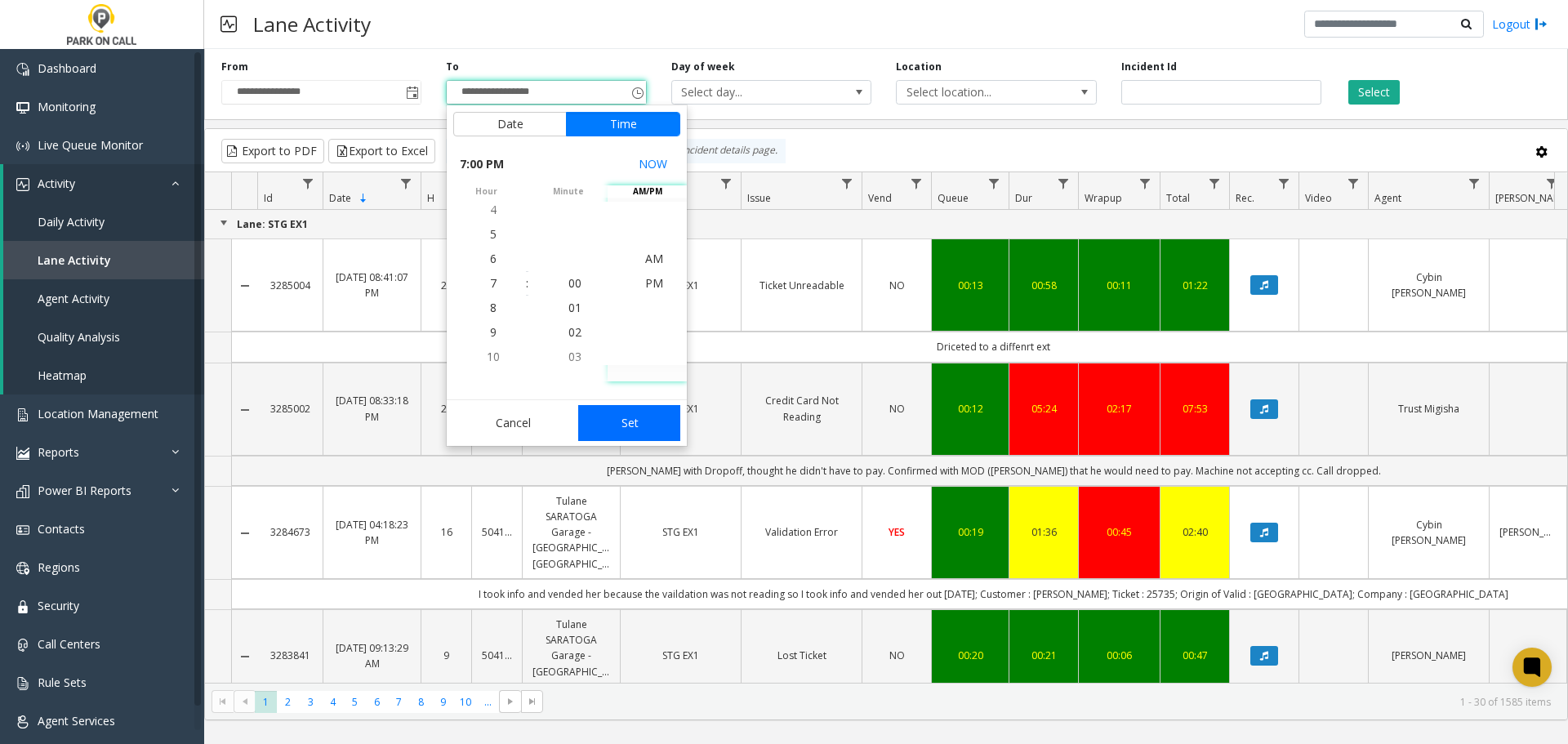
type input "**********"
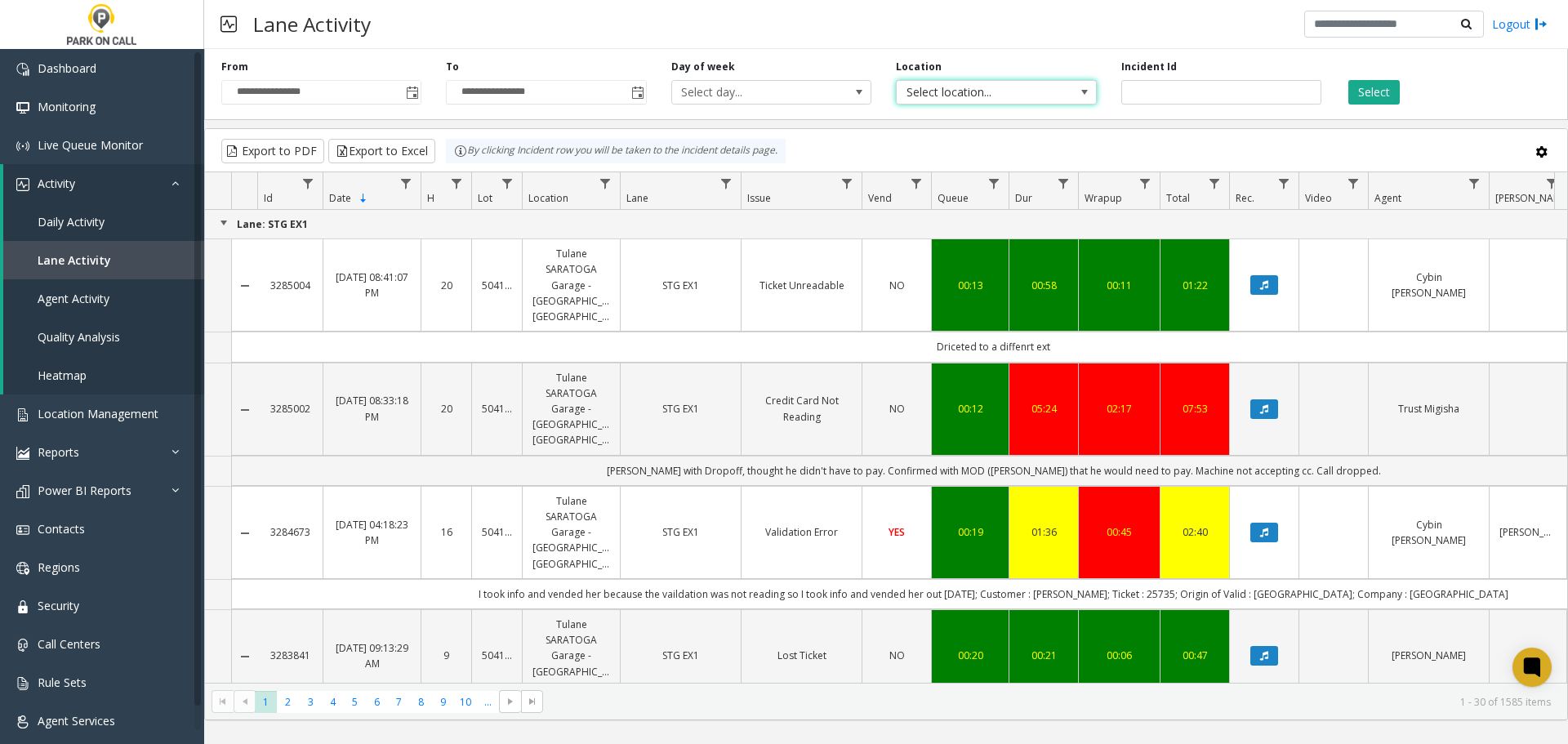
click at [1076, 89] on span at bounding box center [1085, 92] width 23 height 23
click at [1079, 93] on span at bounding box center [1085, 92] width 13 height 13
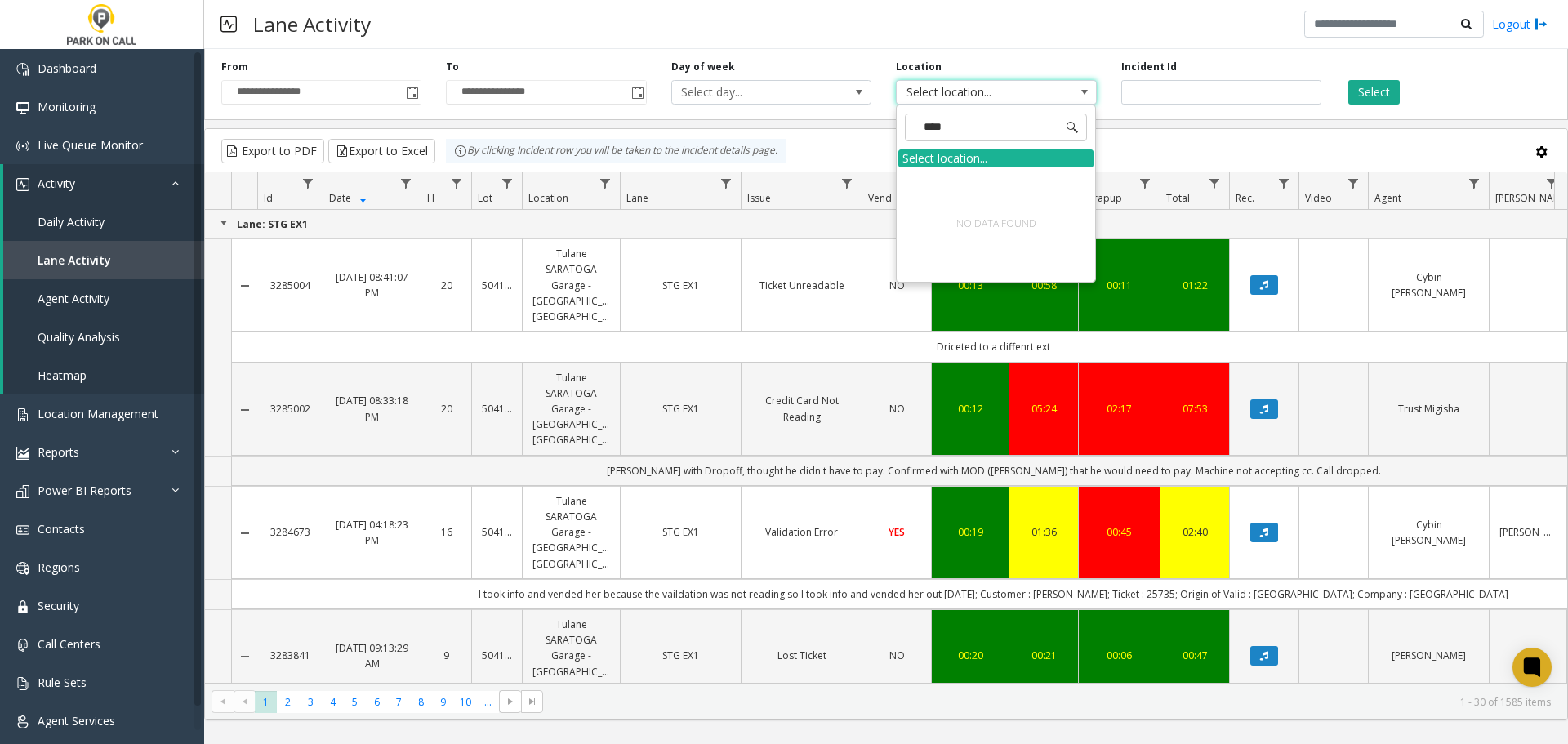
type input "****"
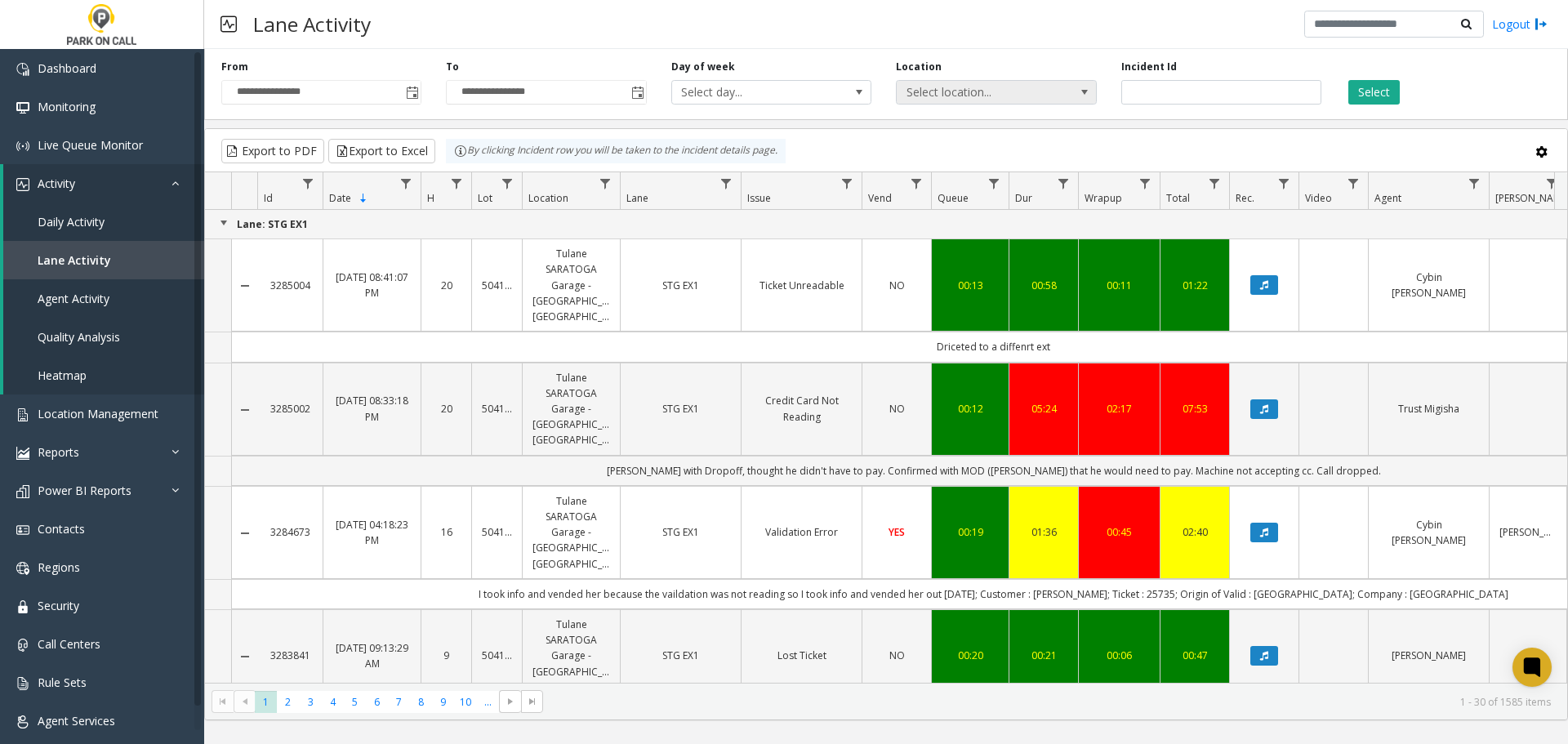
click at [1037, 93] on span "Select location..." at bounding box center [976, 92] width 159 height 23
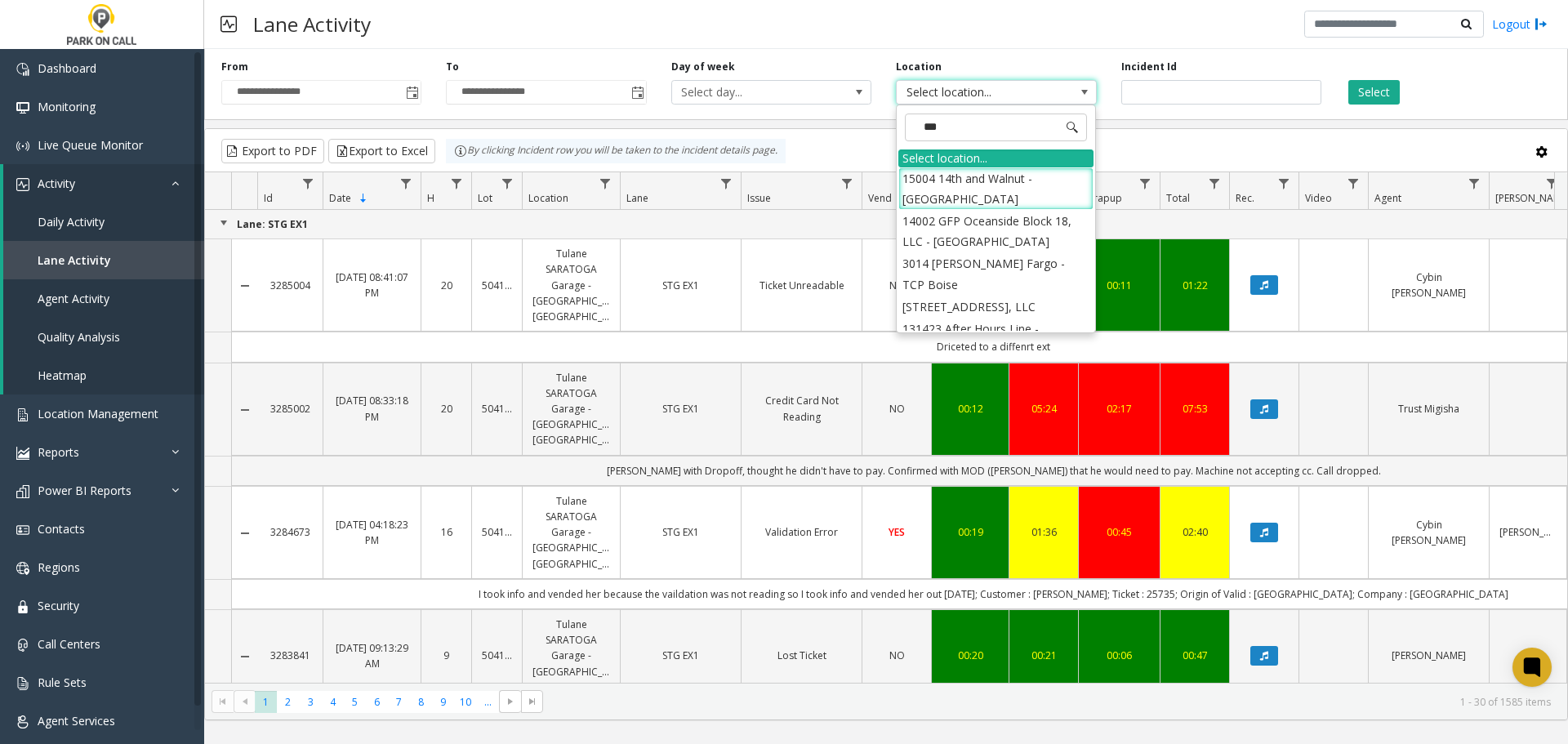
type input "****"
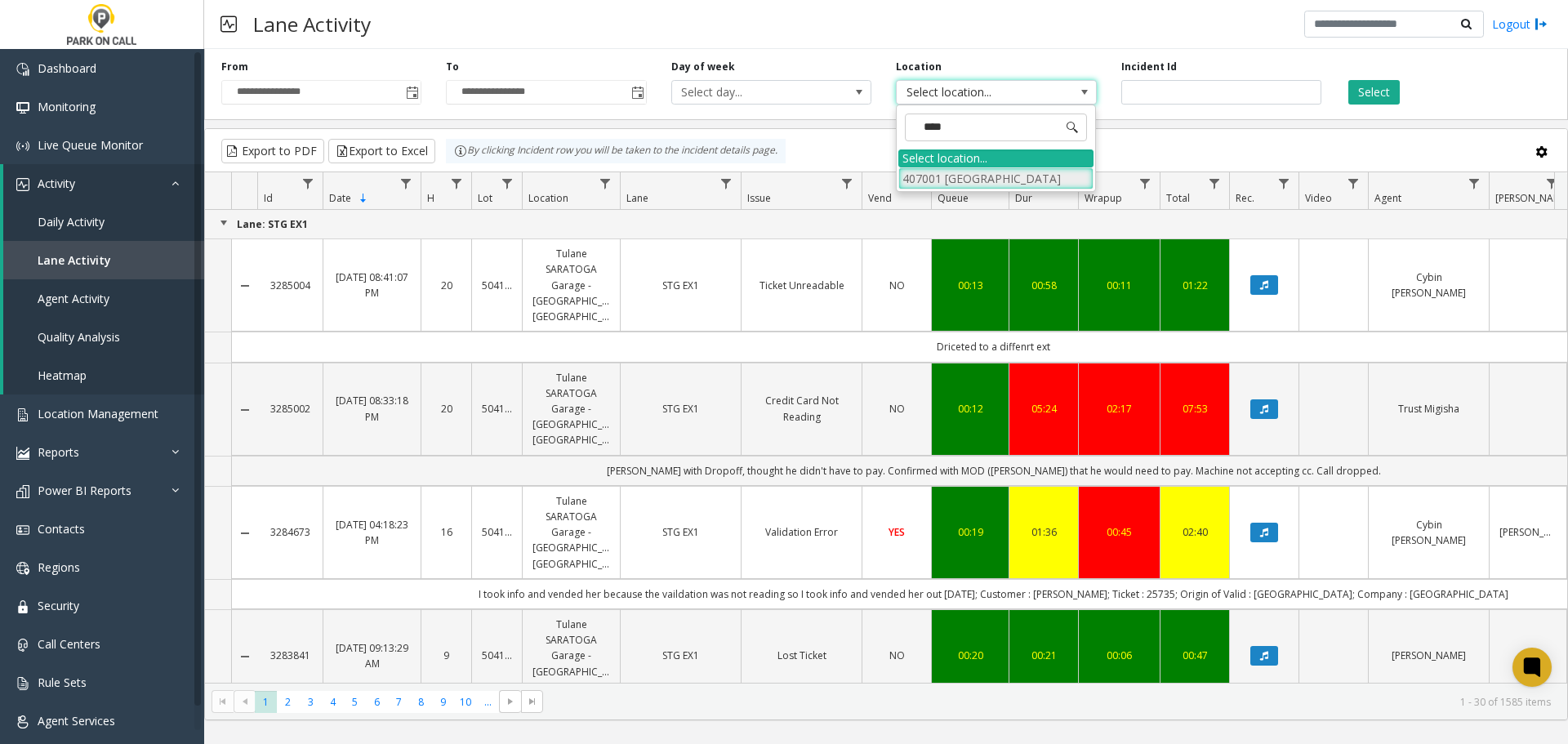
click at [994, 181] on li "407001 [GEOGRAPHIC_DATA]" at bounding box center [995, 178] width 195 height 22
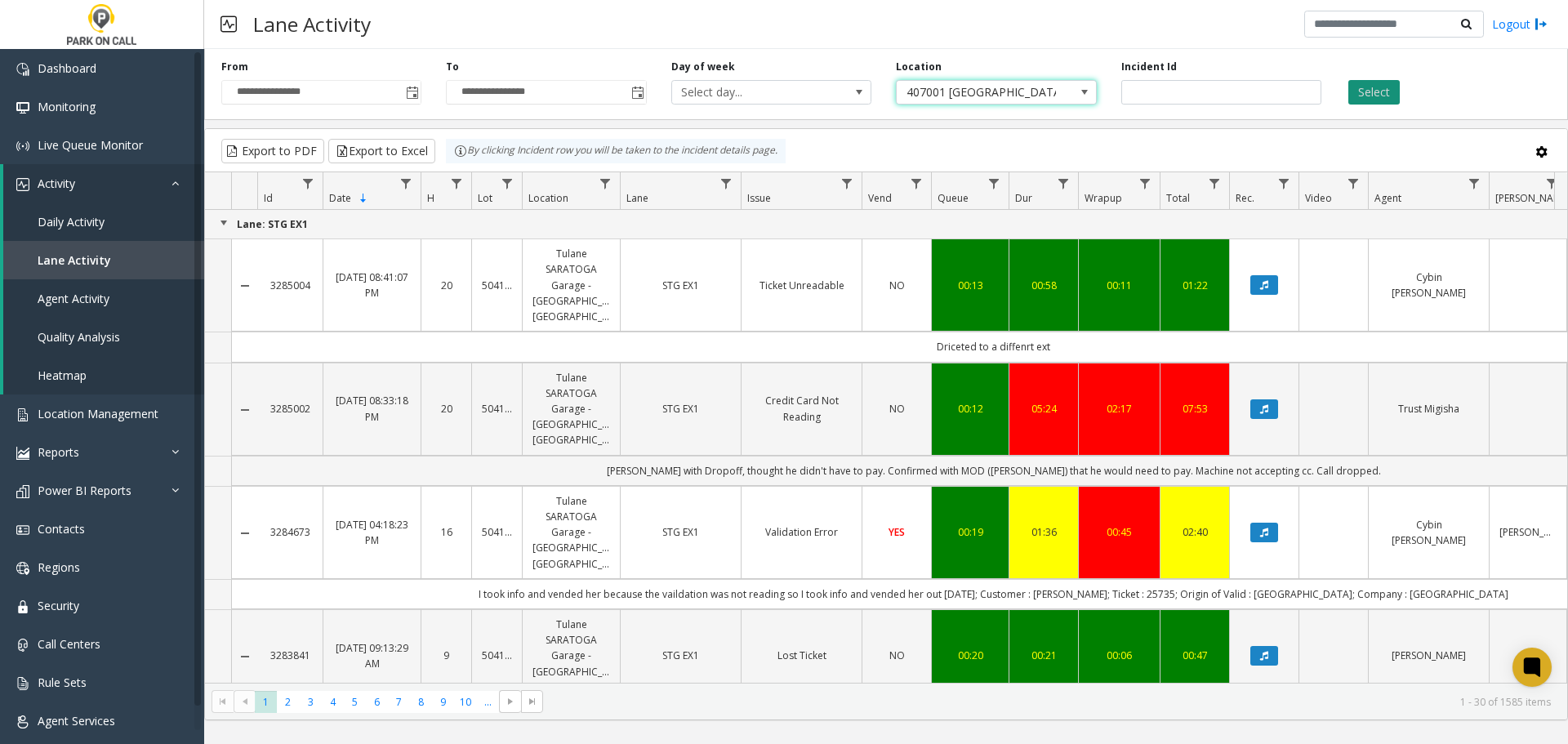
click at [1386, 90] on button "Select" at bounding box center [1373, 92] width 52 height 25
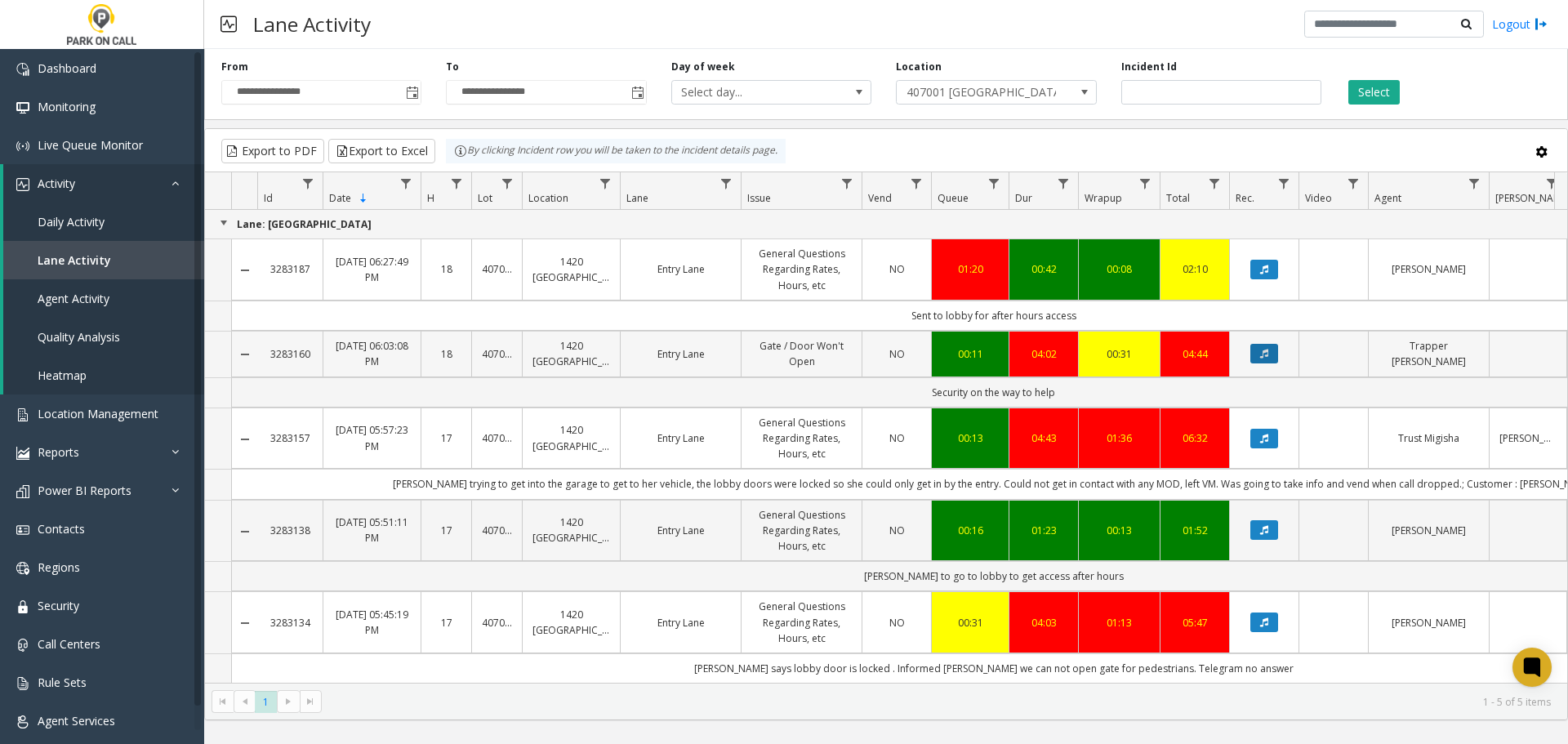
click at [1262, 352] on icon "Data table" at bounding box center [1264, 353] width 8 height 10
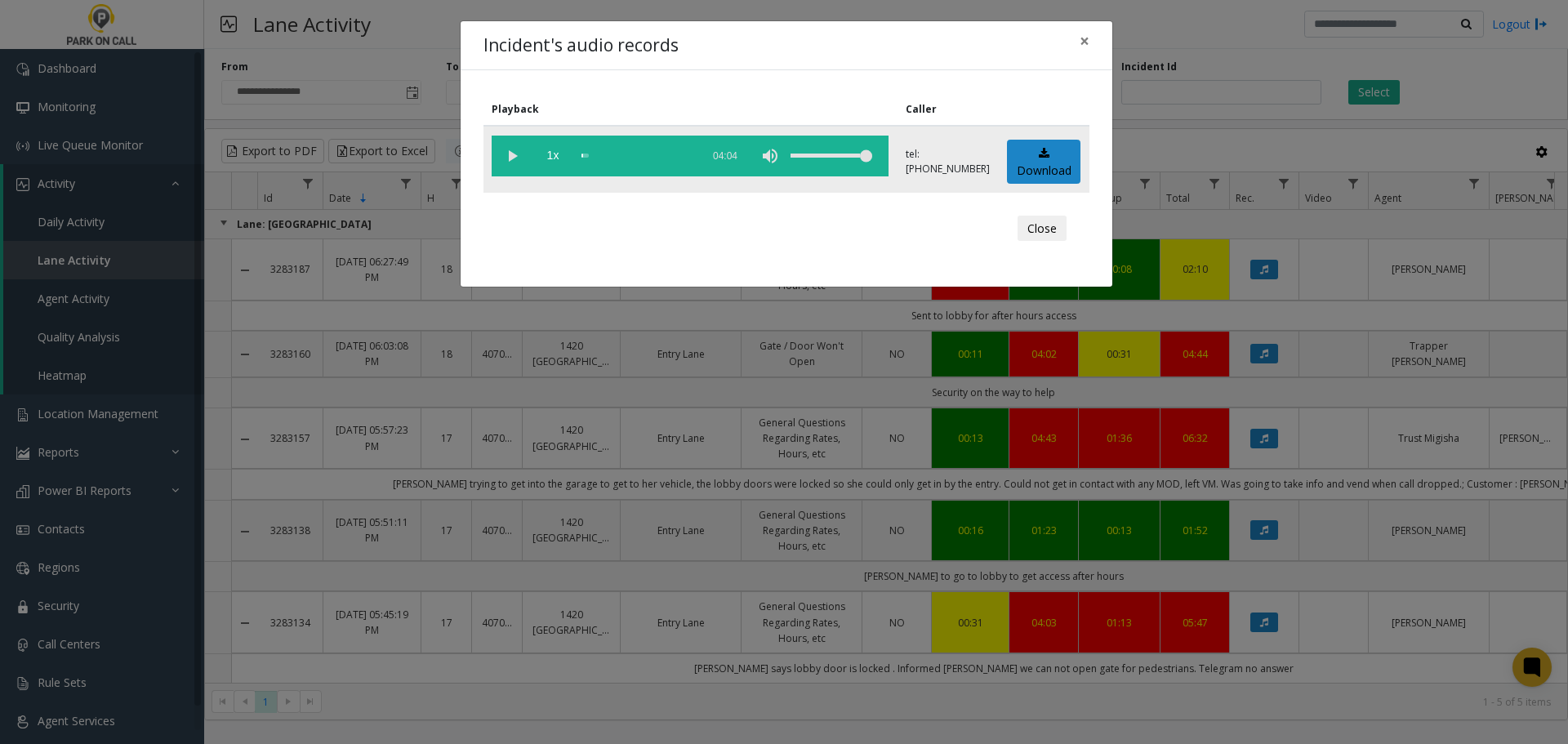
click at [522, 156] on vg-play-pause at bounding box center [512, 156] width 41 height 41
click at [1036, 227] on button "Close" at bounding box center [1042, 229] width 49 height 26
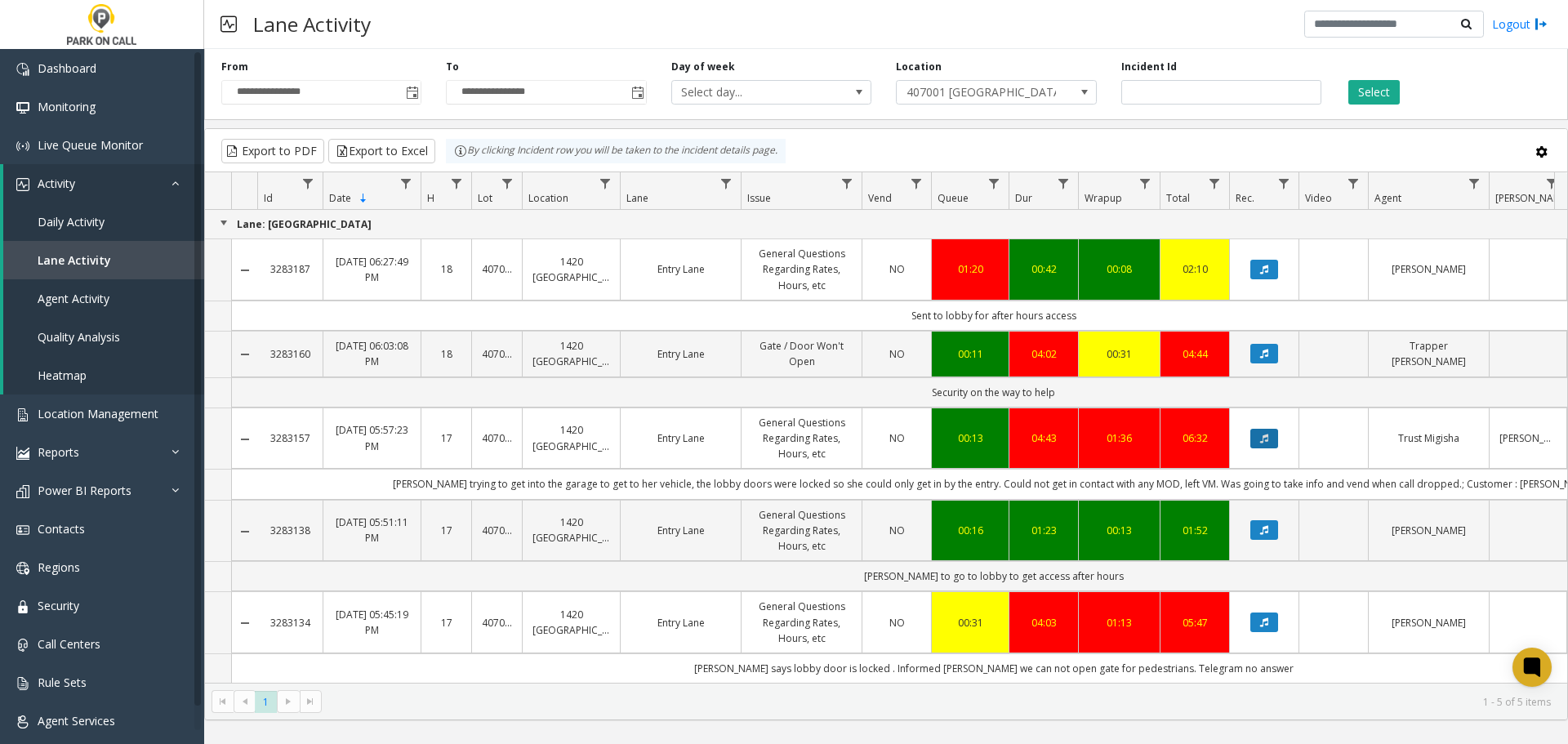
click at [1269, 437] on button "Data table" at bounding box center [1264, 438] width 28 height 20
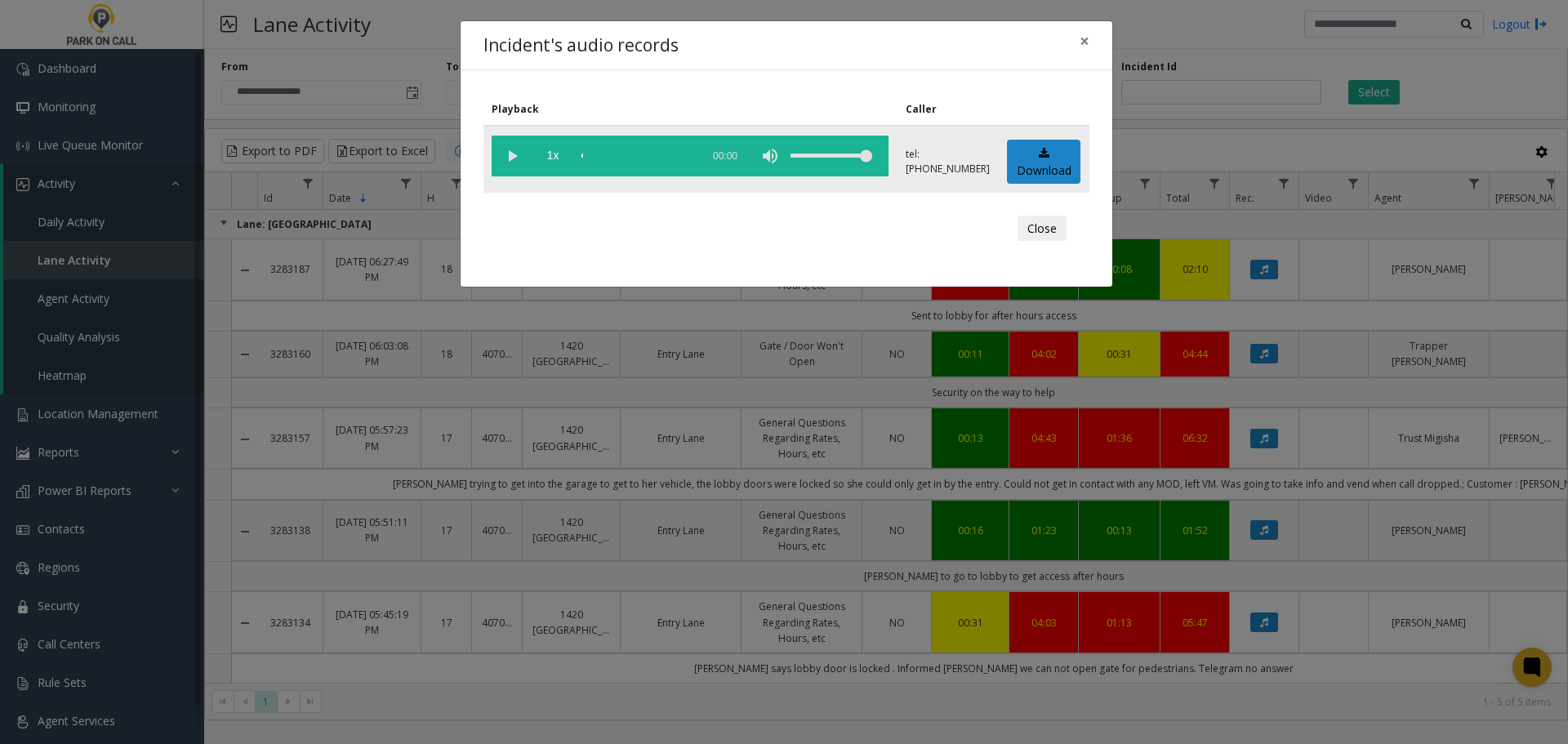
click at [520, 152] on vg-play-pause at bounding box center [512, 156] width 41 height 41
click at [1065, 222] on button "Close" at bounding box center [1042, 229] width 49 height 26
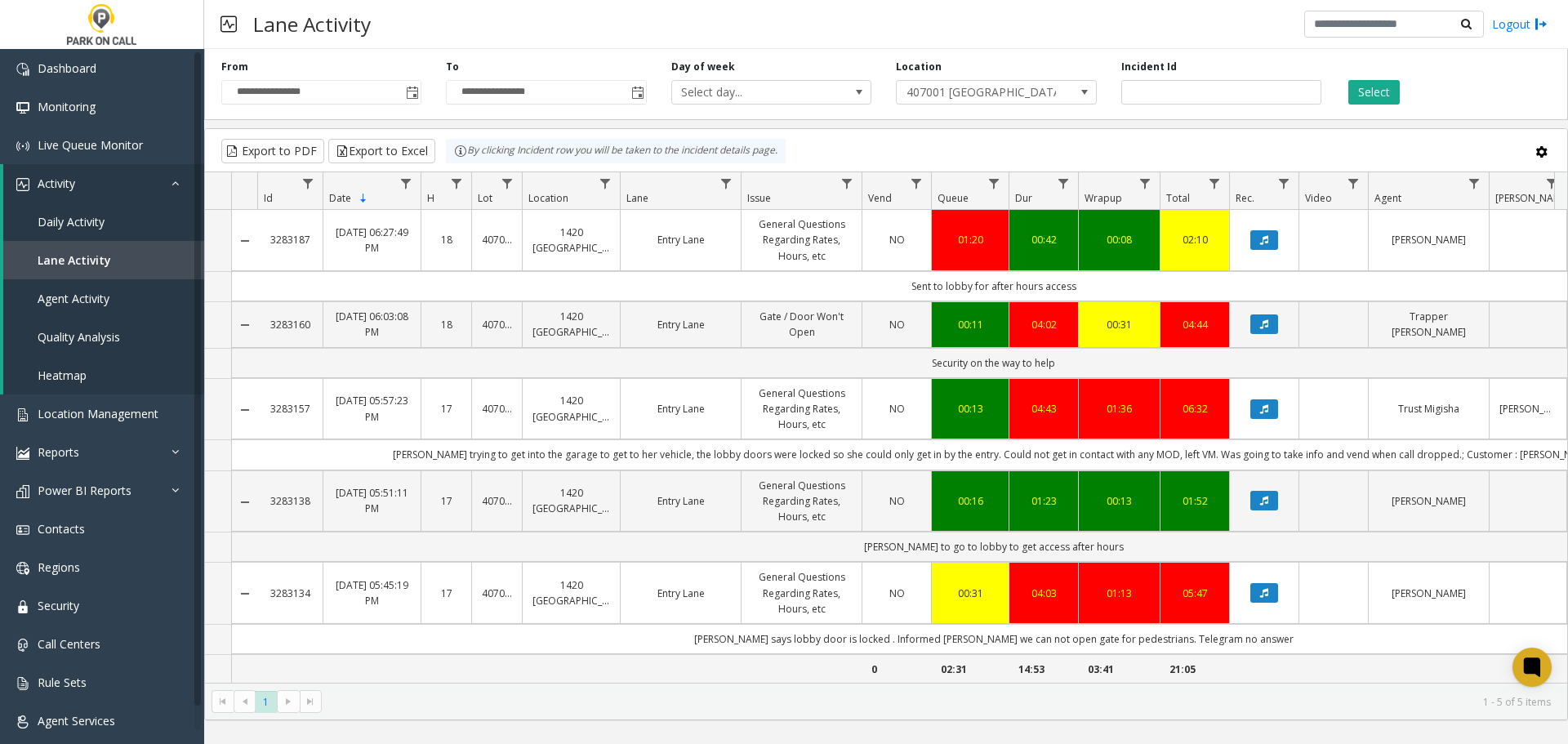
scroll to position [43, 0]
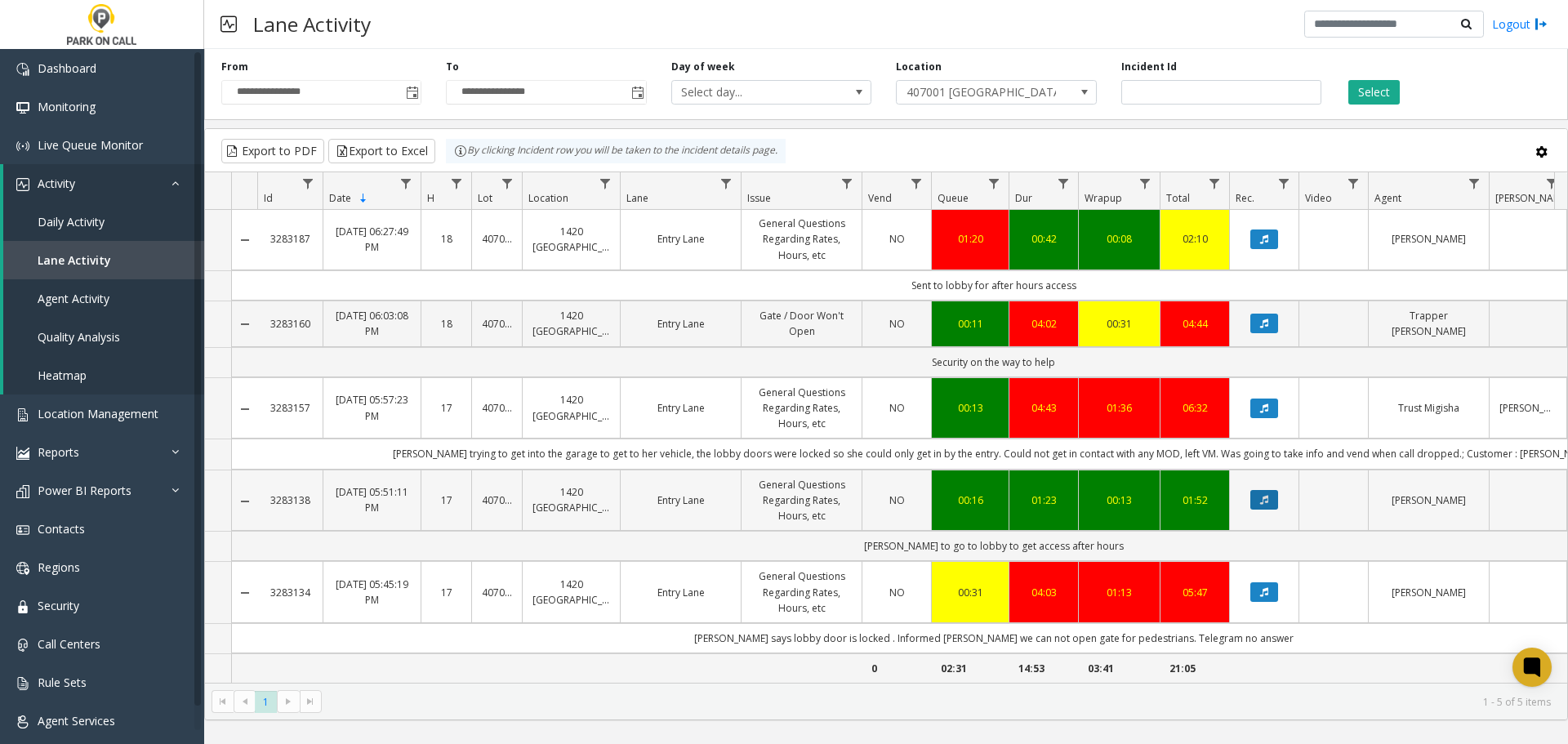
click at [1259, 490] on button "Data table" at bounding box center [1264, 500] width 28 height 20
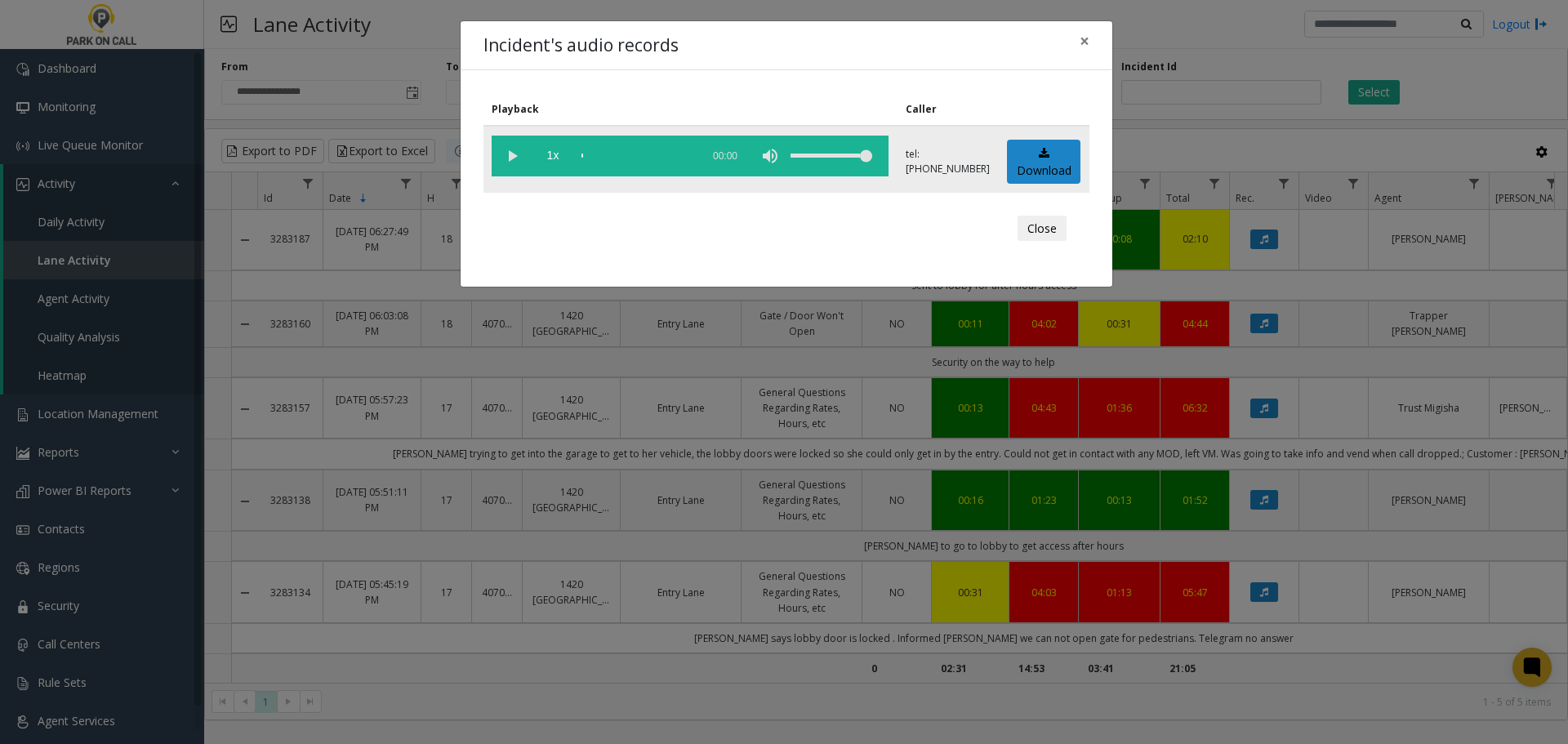
click at [511, 156] on vg-play-pause at bounding box center [512, 156] width 41 height 41
click at [563, 159] on span "1x" at bounding box center [553, 156] width 41 height 41
click at [563, 159] on span "1.5x" at bounding box center [553, 156] width 41 height 41
click at [556, 153] on span "2x" at bounding box center [553, 156] width 41 height 41
click at [556, 157] on span "0.5x" at bounding box center [553, 156] width 41 height 41
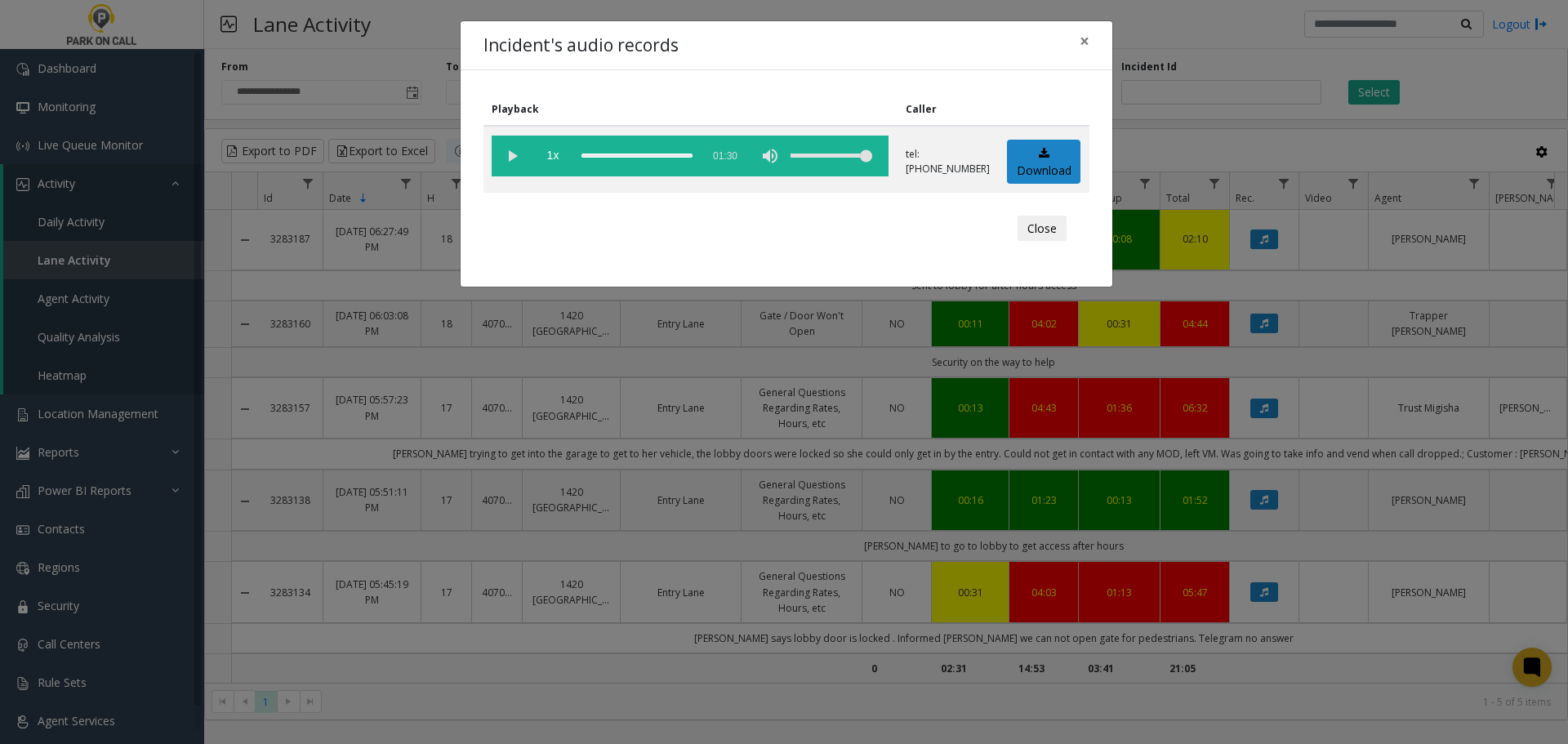
drag, startPoint x: 1035, startPoint y: 226, endPoint x: 1022, endPoint y: 224, distance: 13.2
click at [1035, 226] on button "Close" at bounding box center [1042, 229] width 49 height 26
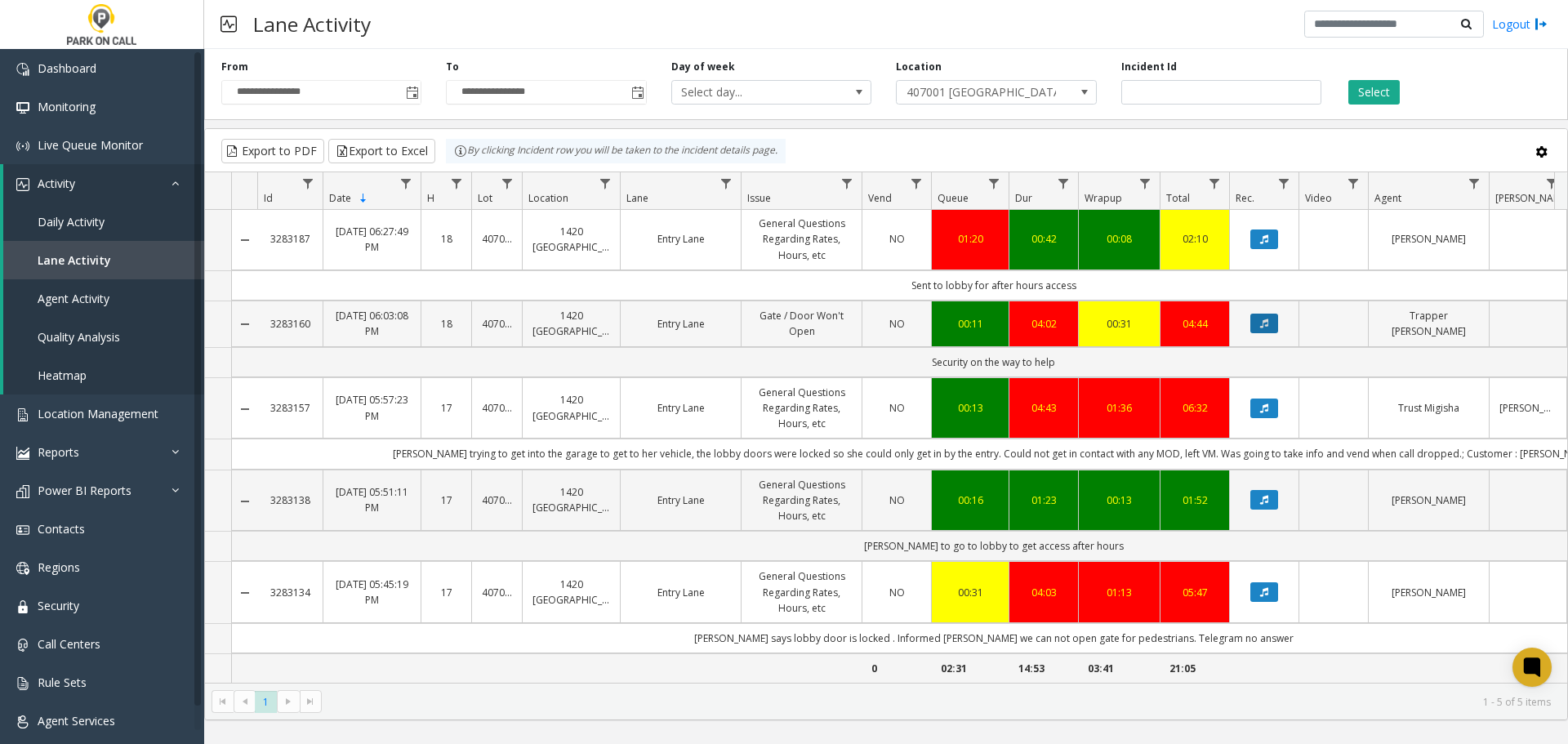
click at [1269, 313] on button "Data table" at bounding box center [1264, 323] width 28 height 20
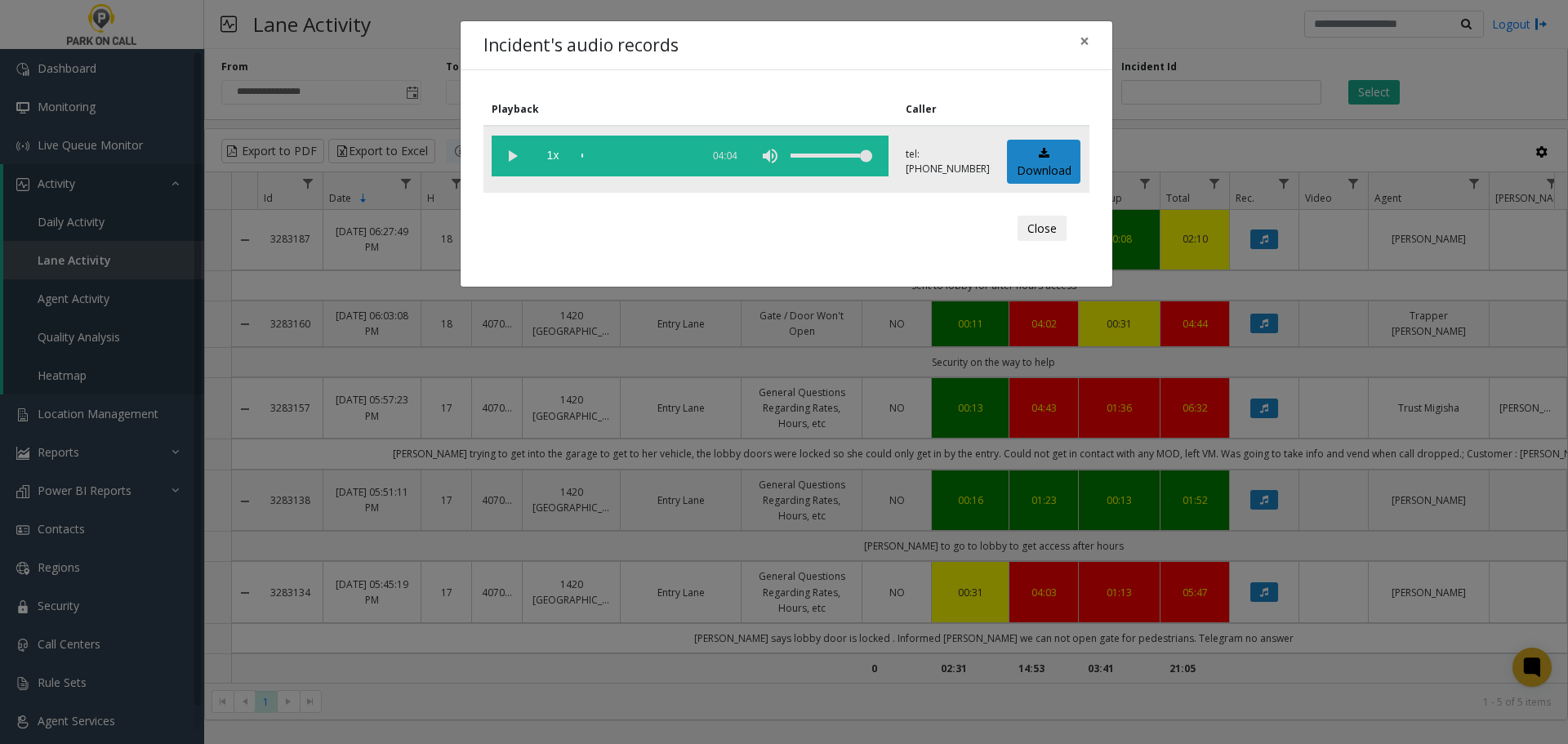
click at [520, 158] on vg-play-pause at bounding box center [512, 156] width 41 height 41
click at [554, 156] on span "1x" at bounding box center [553, 156] width 41 height 41
click at [554, 156] on span "1.5x" at bounding box center [553, 156] width 41 height 41
click at [555, 154] on span "2x" at bounding box center [553, 156] width 41 height 41
click at [555, 157] on span "0.5x" at bounding box center [553, 156] width 41 height 41
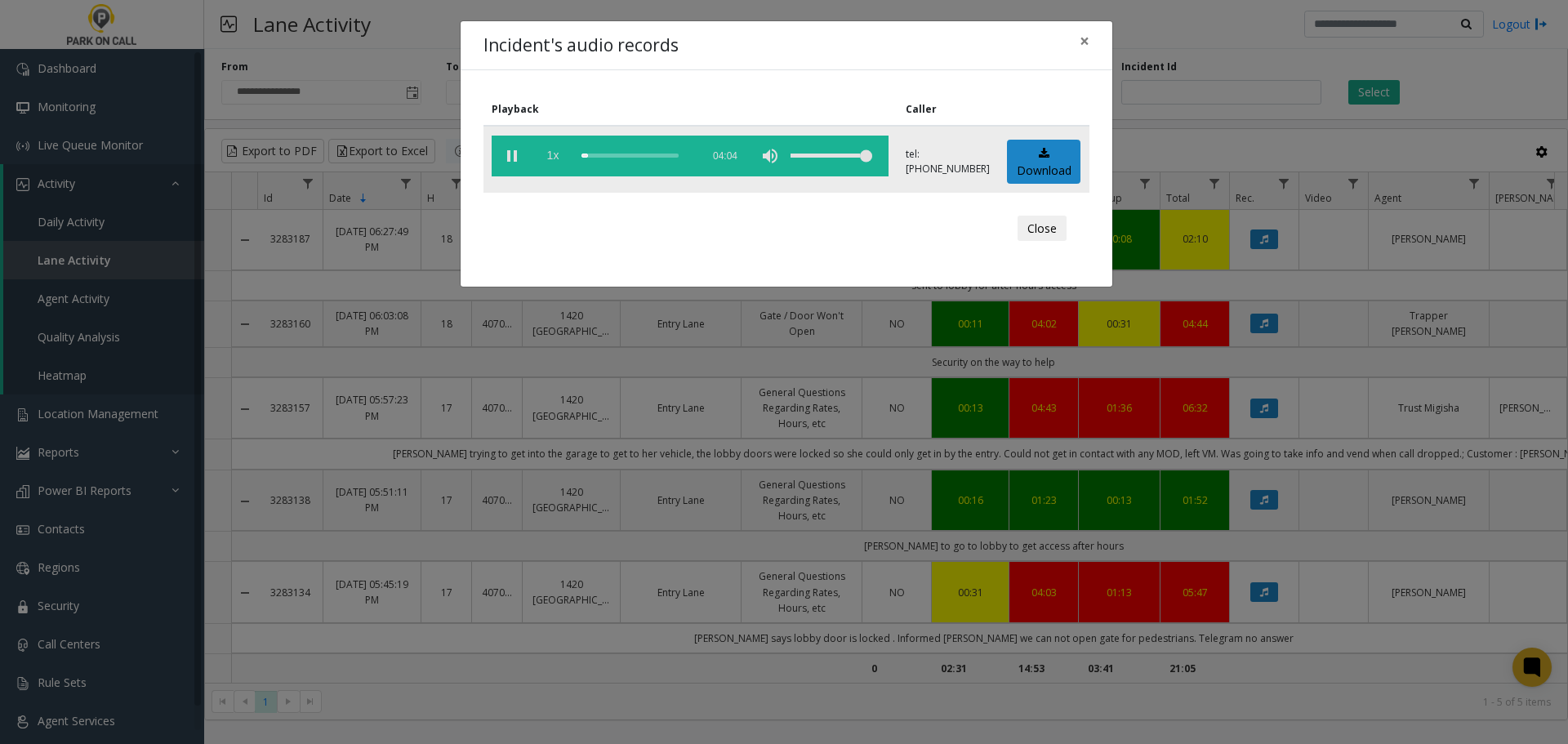
click at [555, 157] on span "1x" at bounding box center [553, 156] width 41 height 41
click at [1056, 226] on button "Close" at bounding box center [1042, 229] width 49 height 26
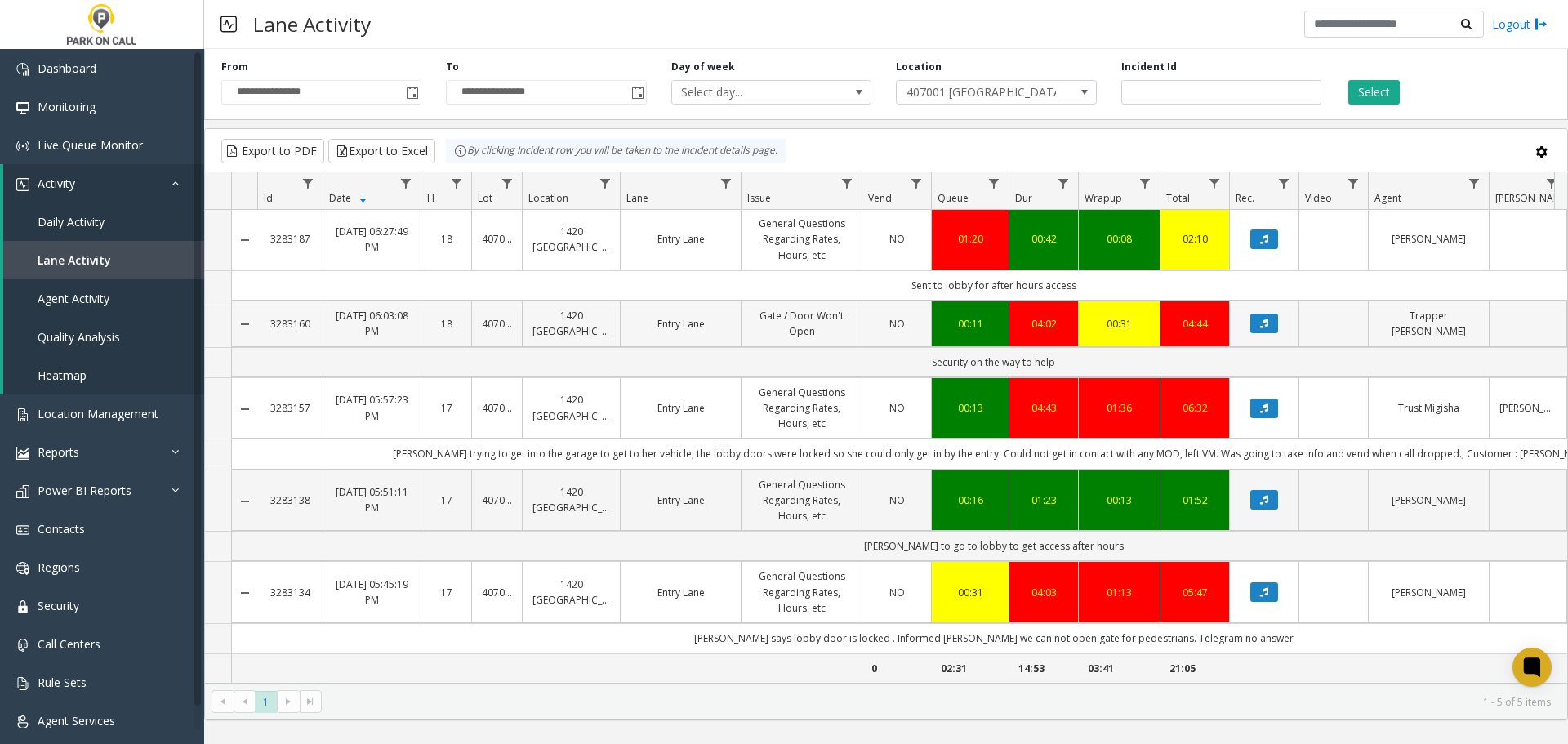
click at [289, 316] on link "3283160" at bounding box center [290, 323] width 46 height 16
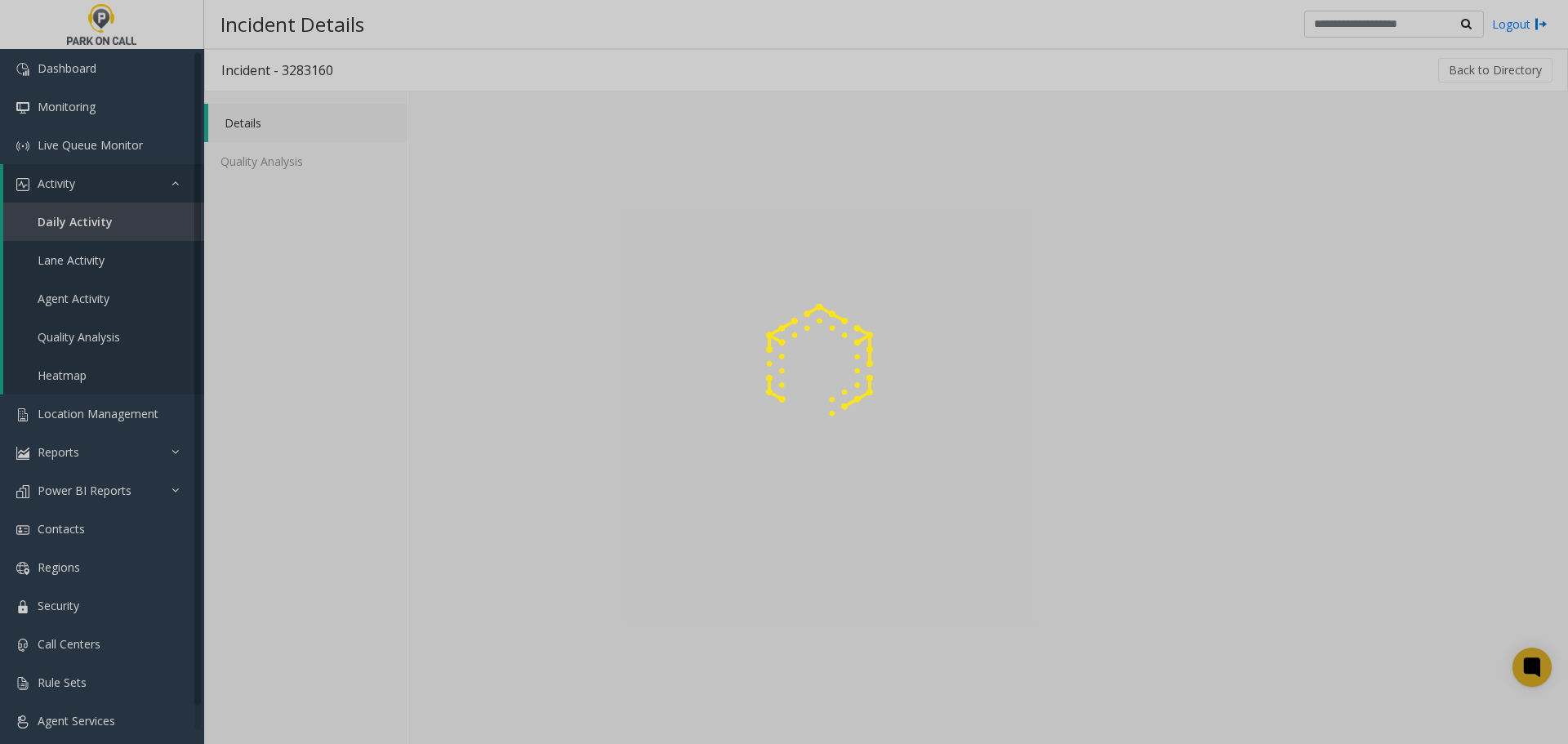
click at [303, 66] on div at bounding box center [784, 372] width 1568 height 744
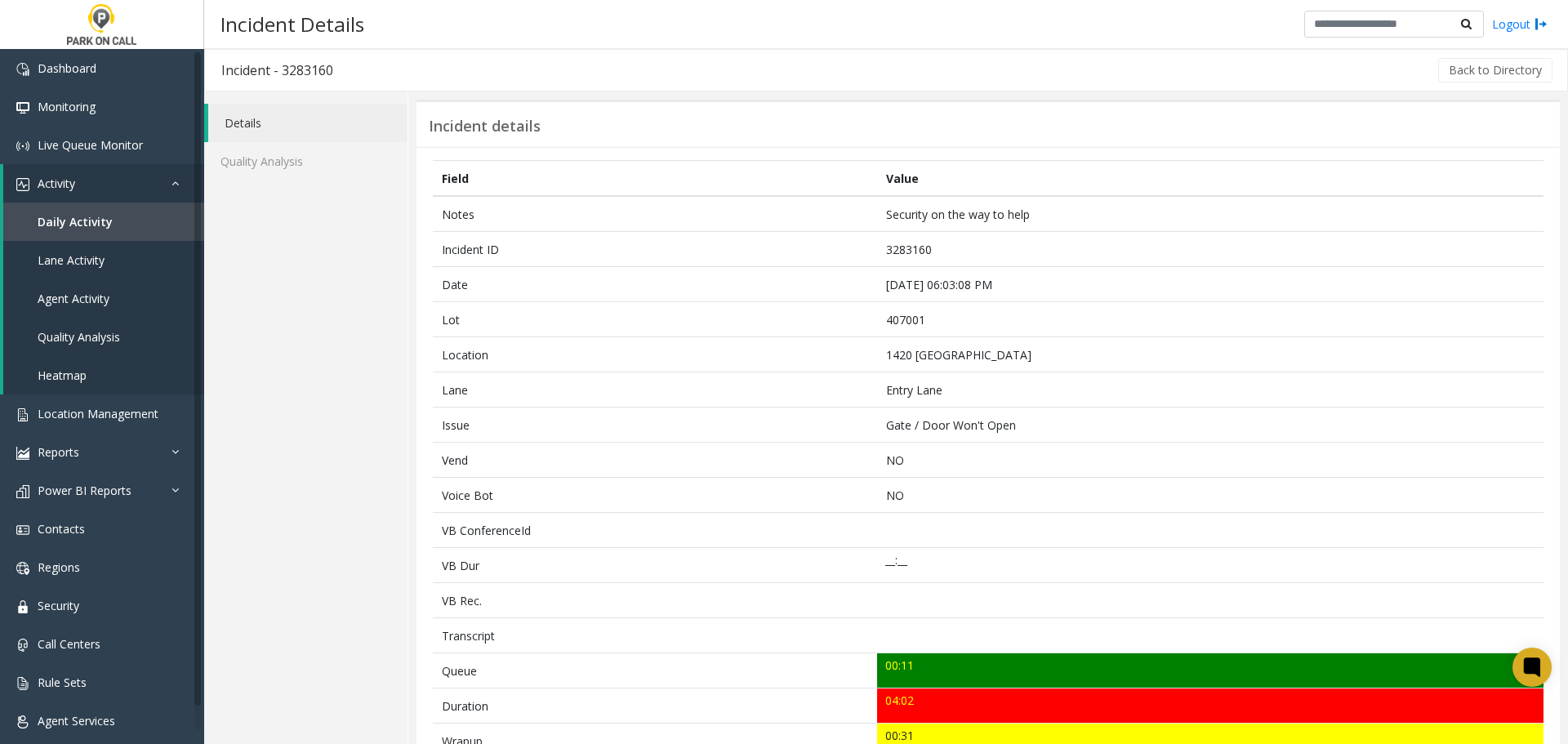
click at [303, 66] on h3 "Incident - 3283160" at bounding box center [277, 70] width 145 height 38
click at [334, 73] on h3 "Incident - 3283160" at bounding box center [277, 70] width 145 height 38
drag, startPoint x: 335, startPoint y: 70, endPoint x: 224, endPoint y: 74, distance: 111.1
click at [224, 74] on h3 "Incident - 3283160" at bounding box center [277, 70] width 145 height 38
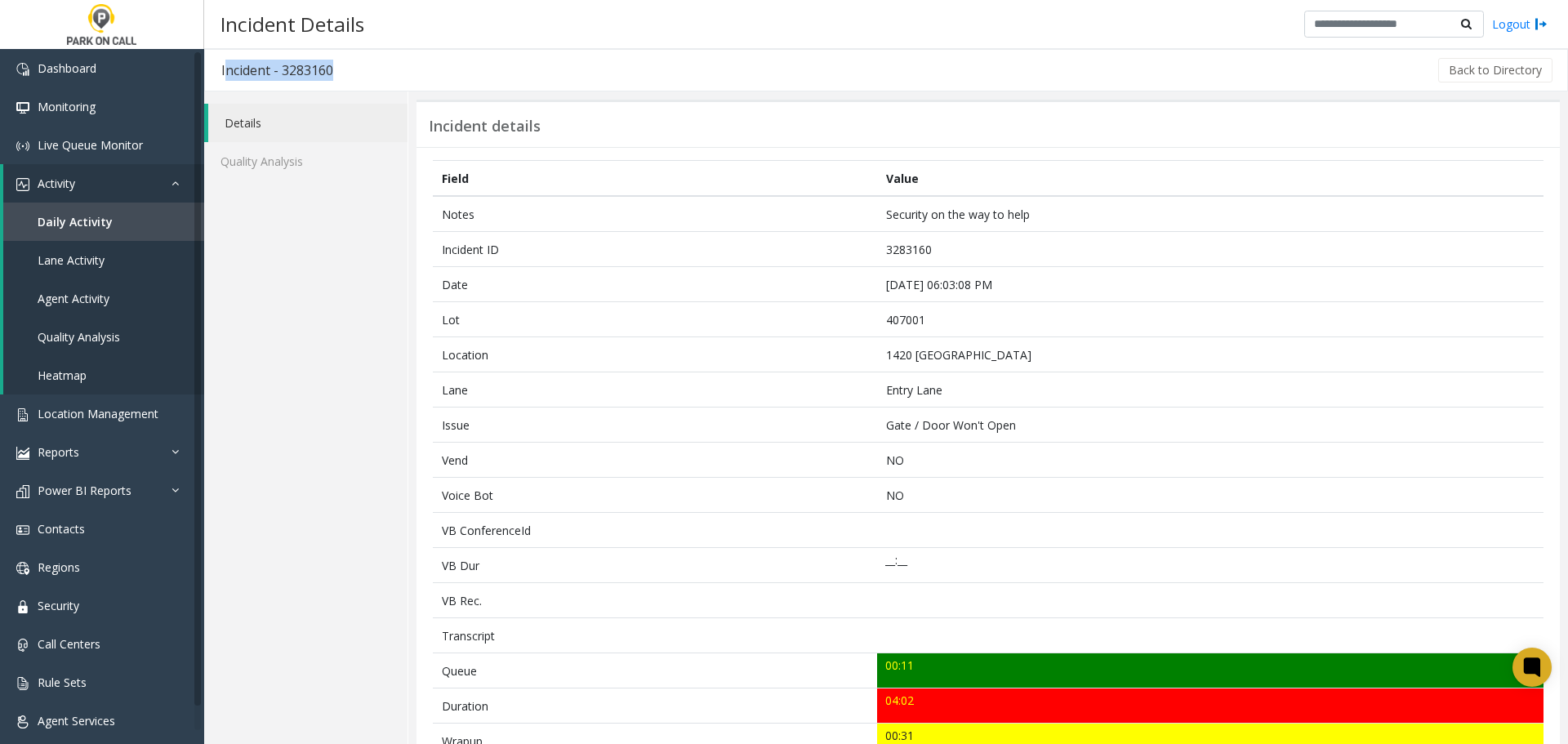
click at [257, 74] on h3 "Incident - 3283160" at bounding box center [277, 70] width 145 height 38
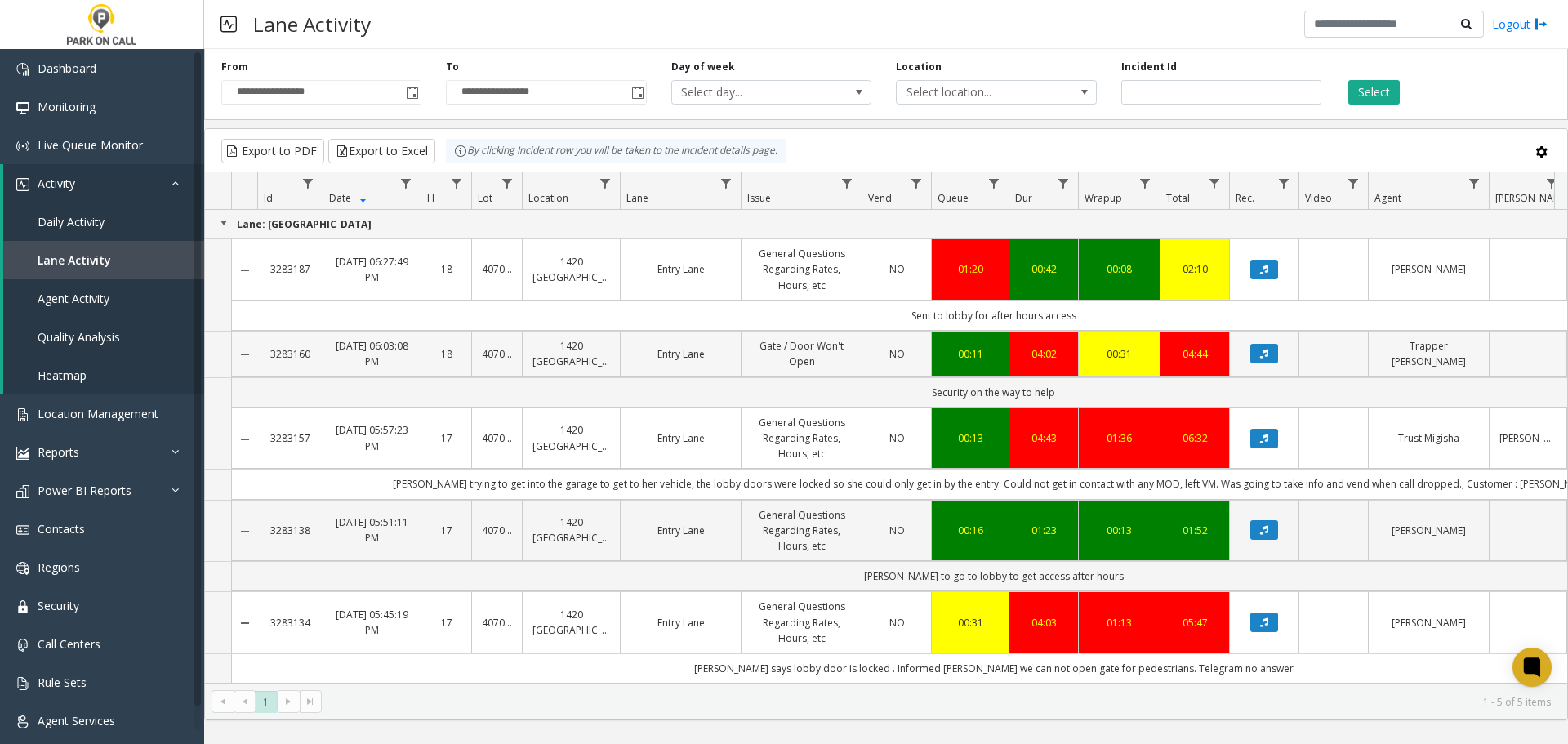
click at [577, 350] on link "1420 [GEOGRAPHIC_DATA]" at bounding box center [571, 353] width 78 height 31
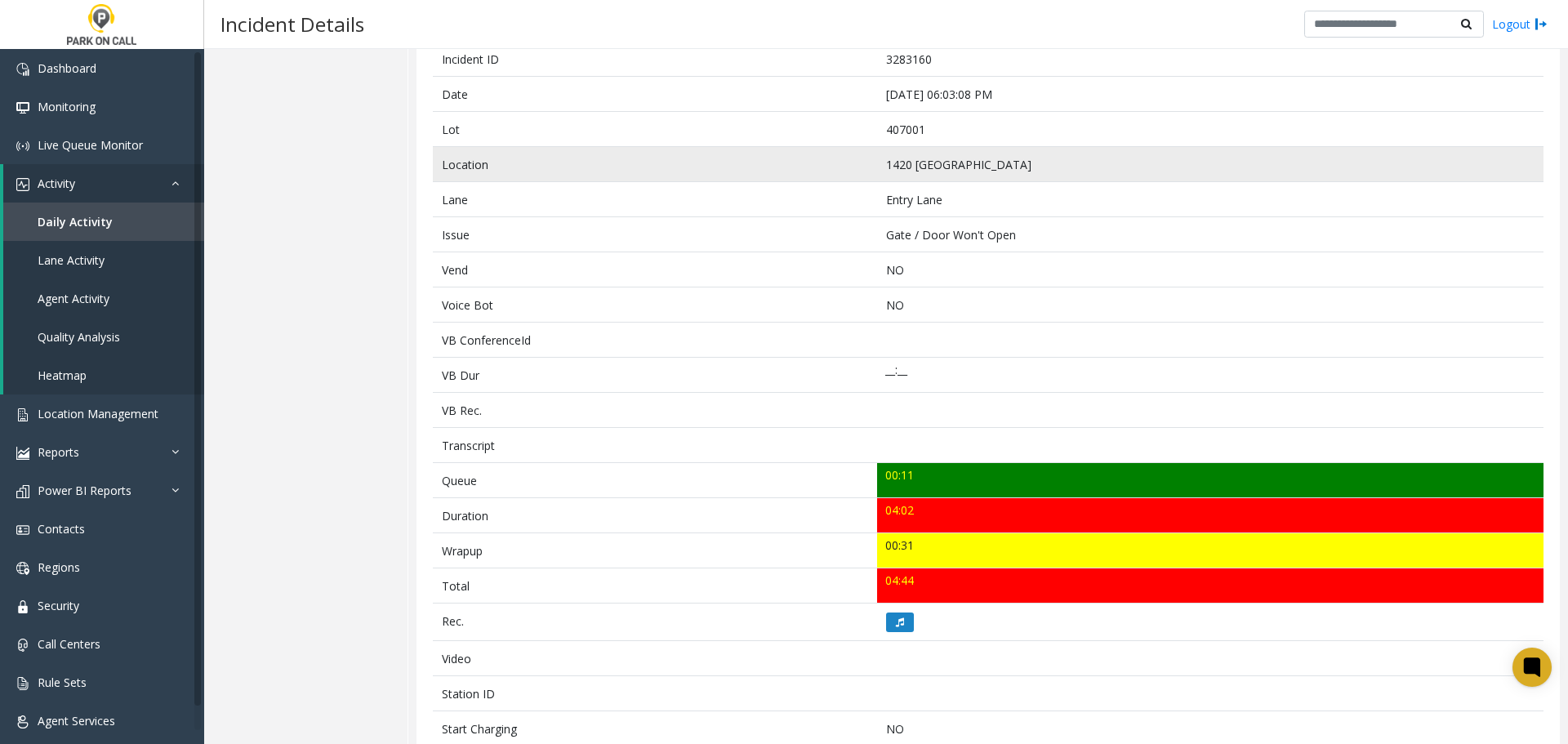
scroll to position [408, 0]
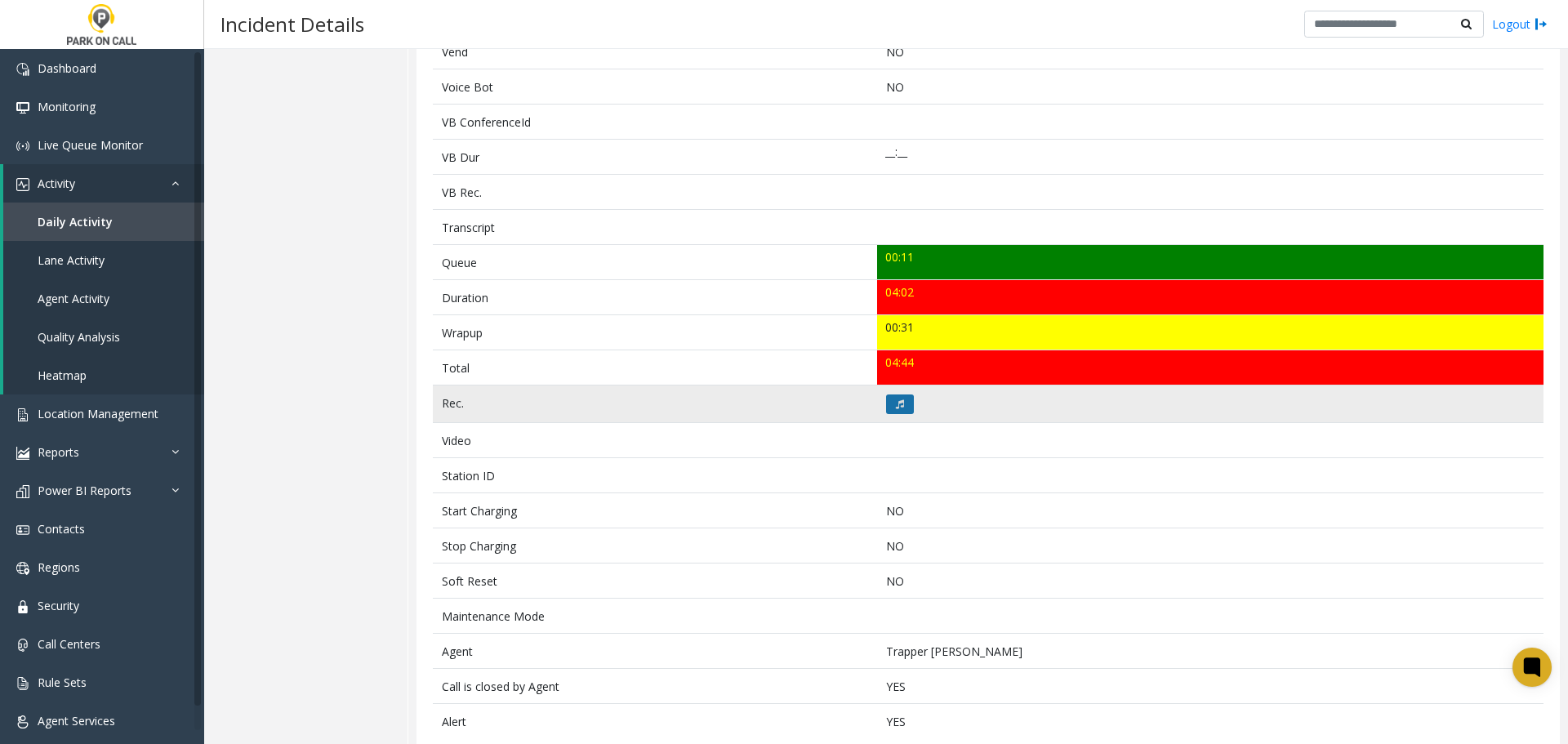
click at [898, 402] on icon at bounding box center [900, 404] width 8 height 10
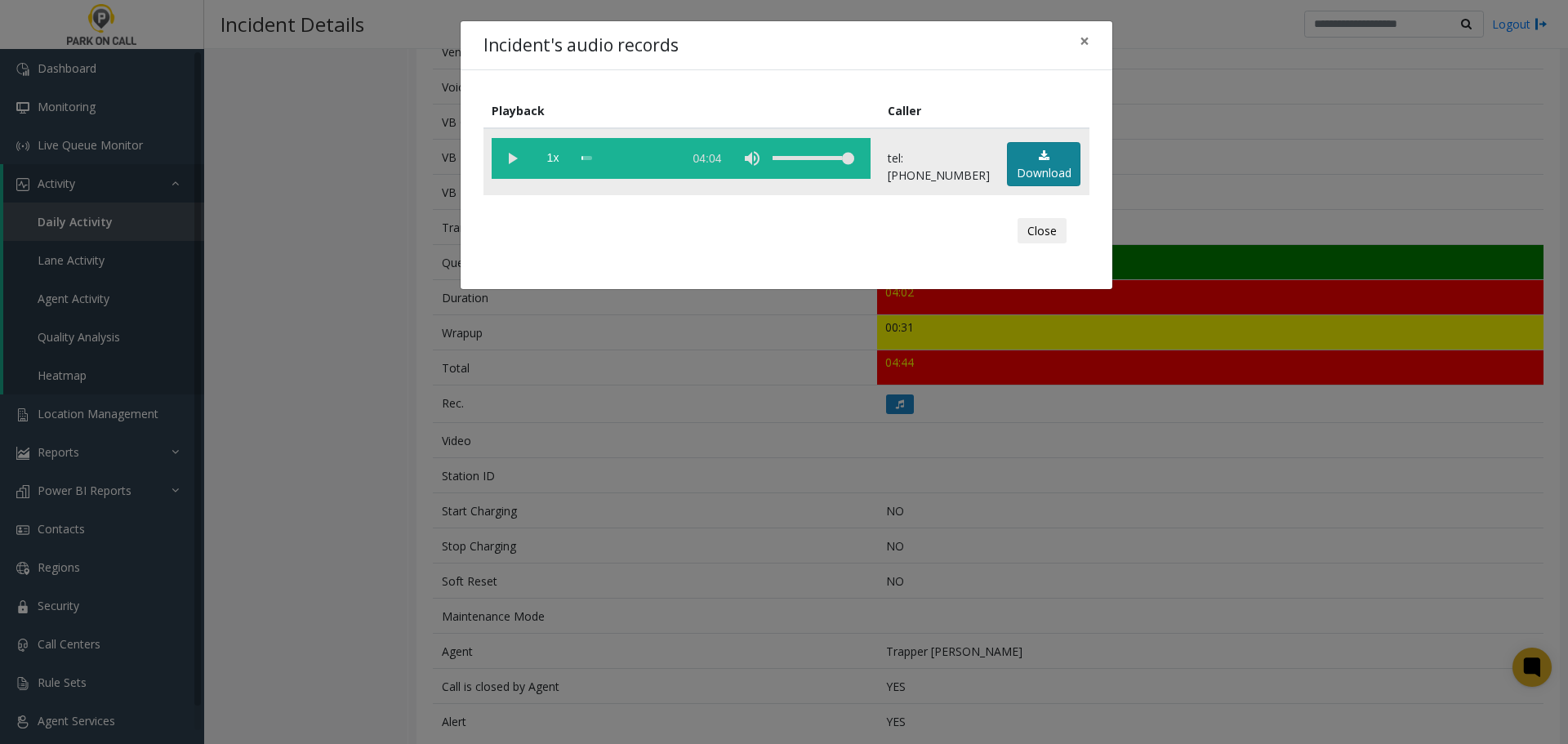
click at [1043, 166] on link "Download" at bounding box center [1044, 164] width 74 height 45
click at [511, 163] on vg-play-pause at bounding box center [512, 159] width 41 height 41
click at [506, 157] on vg-play-pause at bounding box center [512, 159] width 41 height 41
click at [558, 161] on span "1x" at bounding box center [553, 159] width 41 height 41
click at [558, 161] on span "1.5x" at bounding box center [553, 159] width 41 height 41
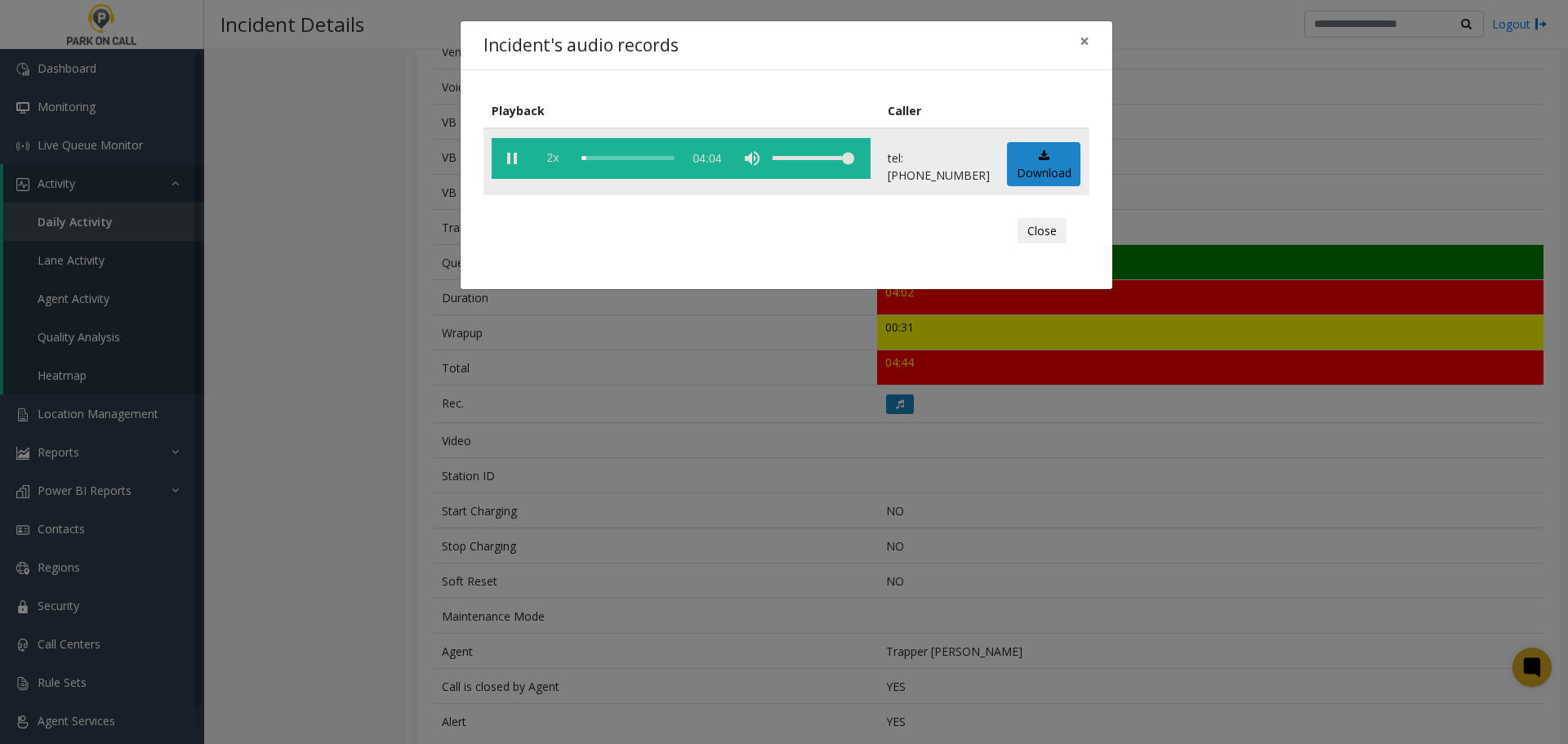
click at [556, 161] on span "2x" at bounding box center [553, 159] width 41 height 41
click at [556, 161] on span "0.5x" at bounding box center [553, 159] width 41 height 41
click at [556, 161] on span "1x" at bounding box center [553, 159] width 41 height 41
click at [675, 157] on div "scrub bar" at bounding box center [628, 159] width 93 height 41
click at [506, 157] on vg-play-pause at bounding box center [512, 159] width 41 height 41
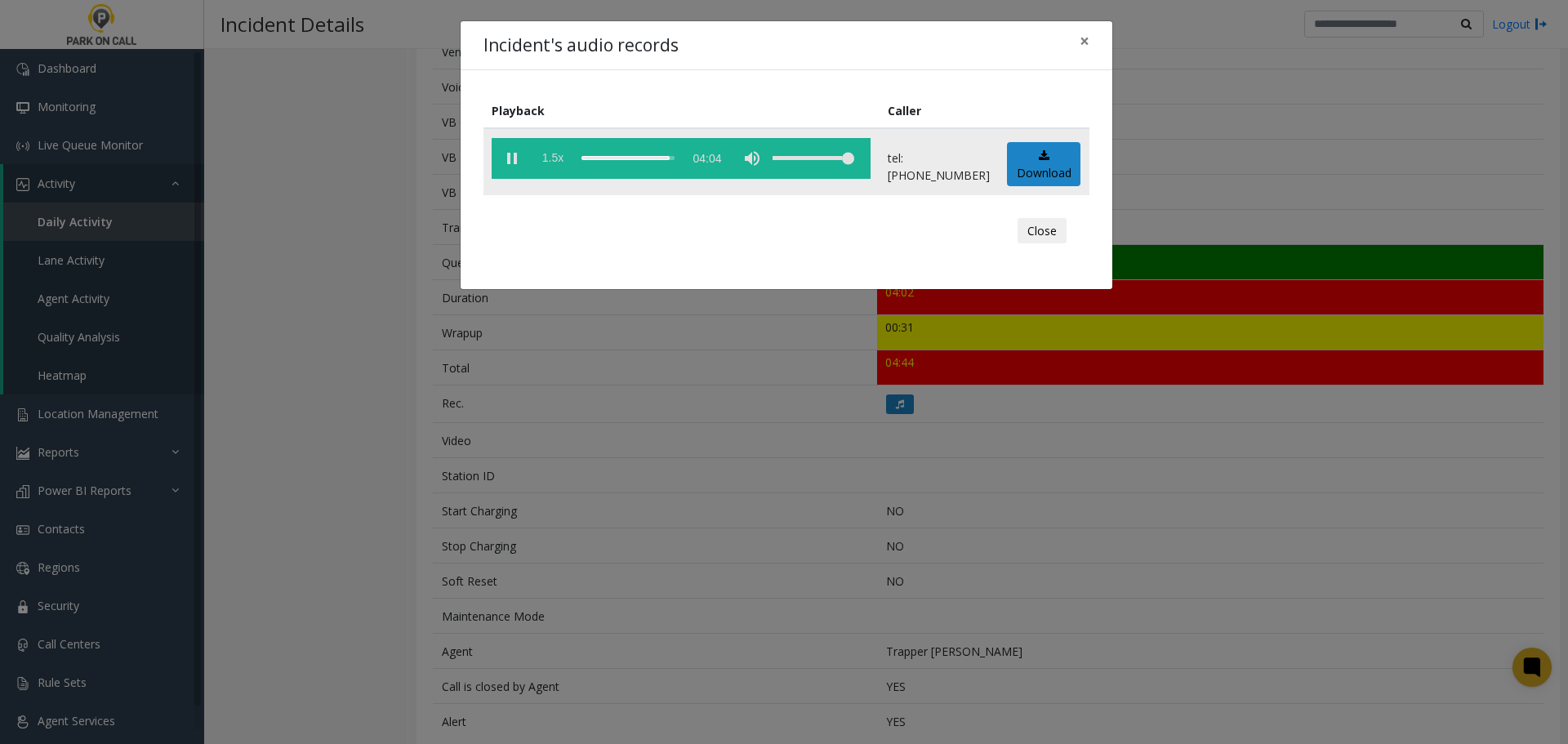
click at [550, 162] on span "1.5x" at bounding box center [553, 159] width 41 height 41
click at [550, 162] on span "2x" at bounding box center [553, 159] width 41 height 41
click at [550, 162] on span "0.5x" at bounding box center [553, 159] width 41 height 41
click at [1054, 226] on button "Close" at bounding box center [1042, 231] width 49 height 26
